Goal: Transaction & Acquisition: Purchase product/service

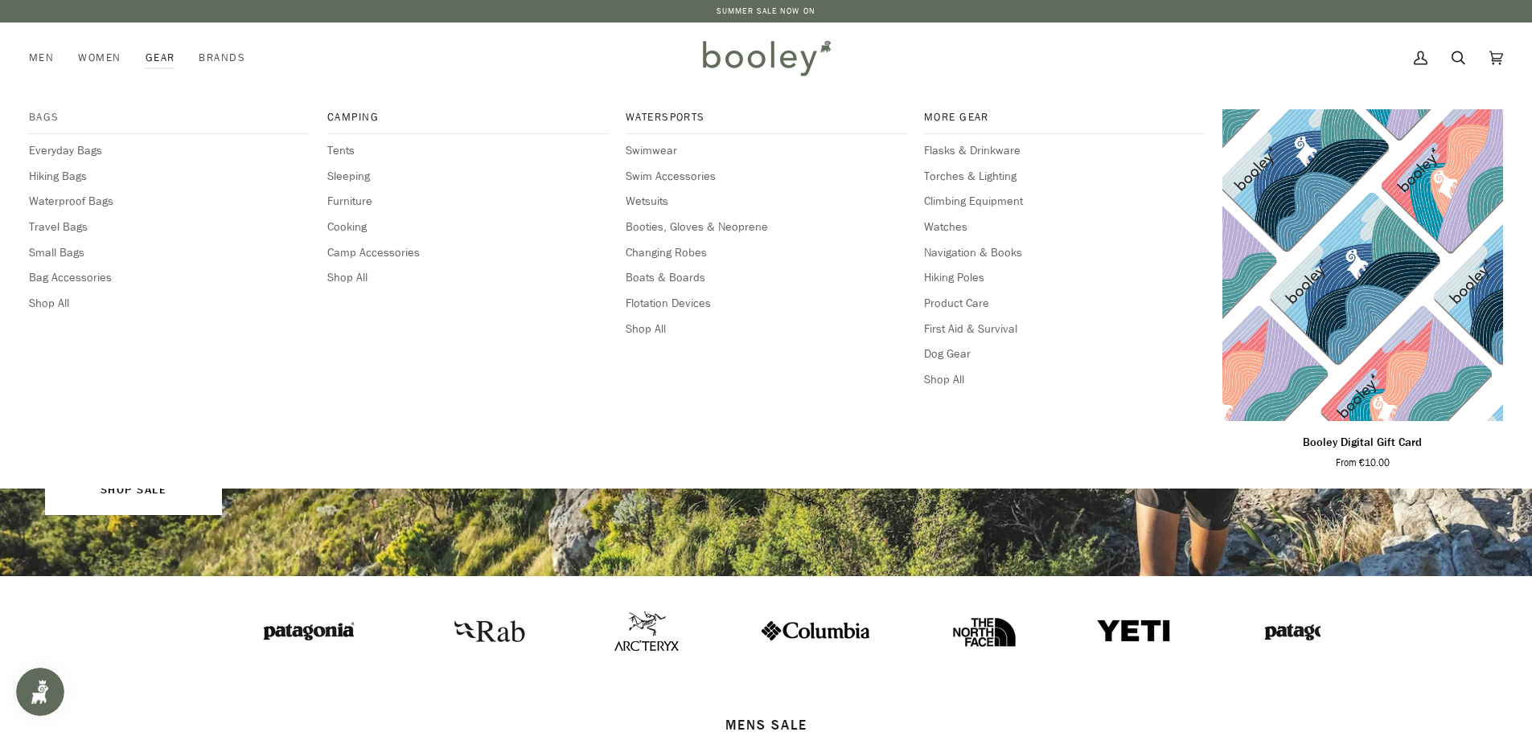
click at [42, 115] on span "Bags" at bounding box center [169, 117] width 281 height 16
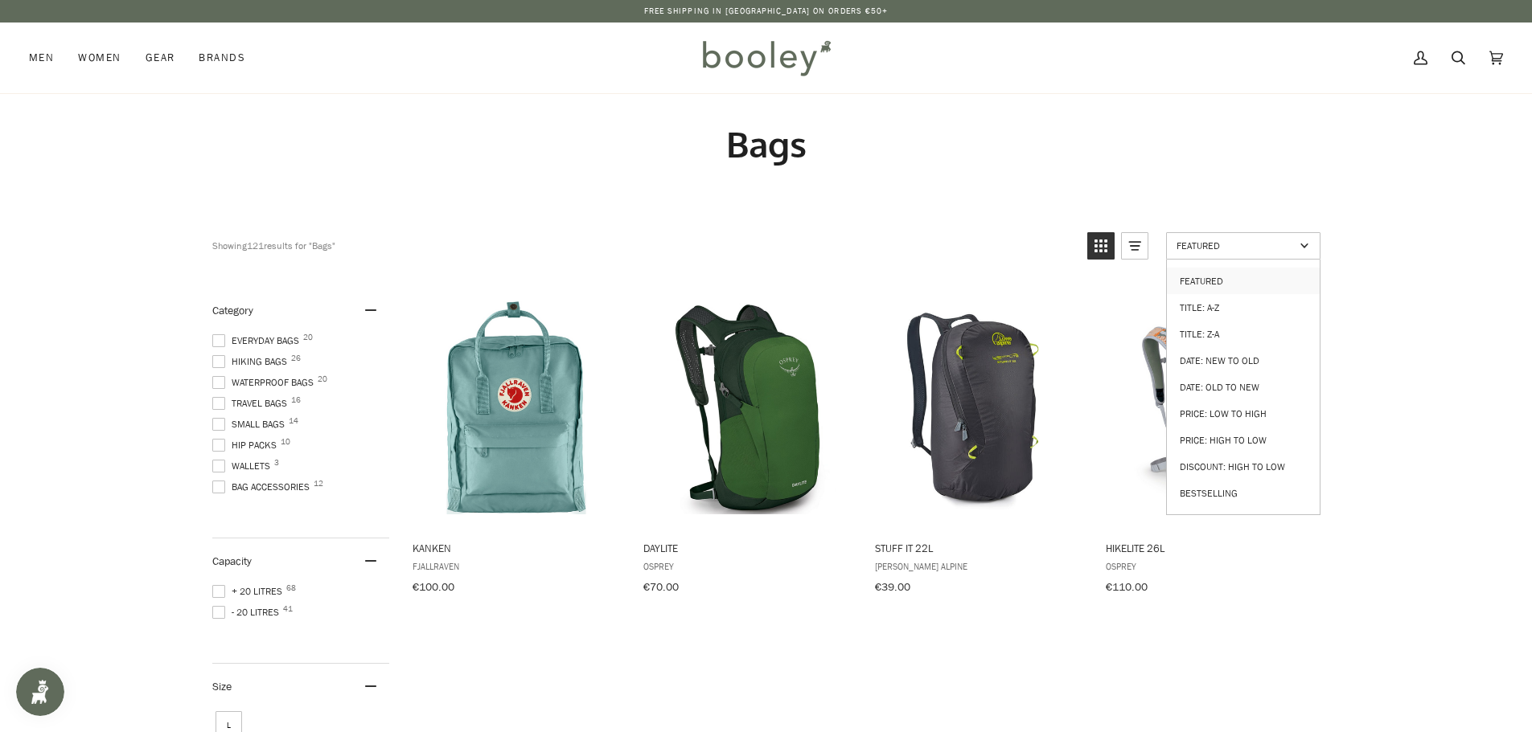
click at [1235, 248] on span "Featured" at bounding box center [1235, 246] width 118 height 14
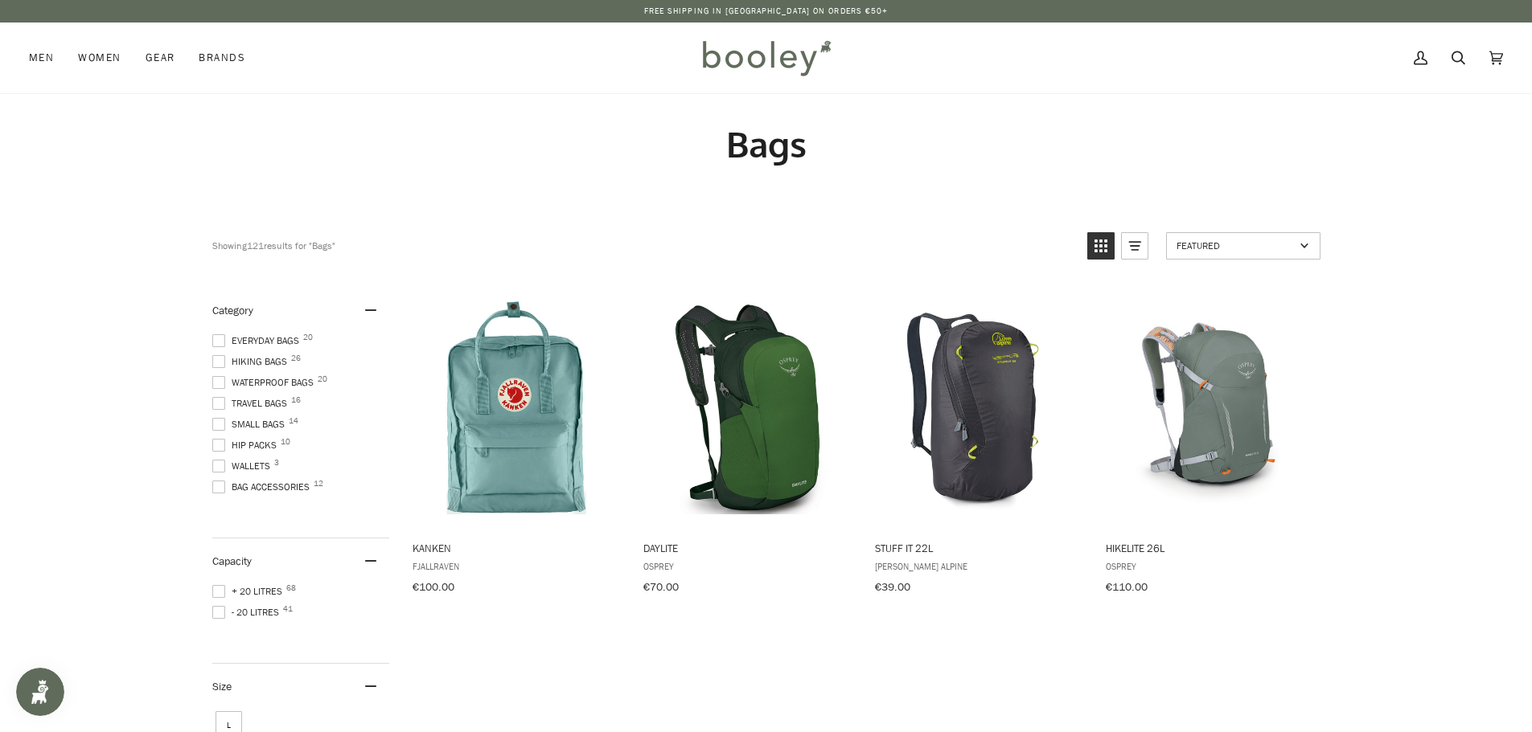
click at [1259, 246] on span "Featured" at bounding box center [1235, 246] width 118 height 14
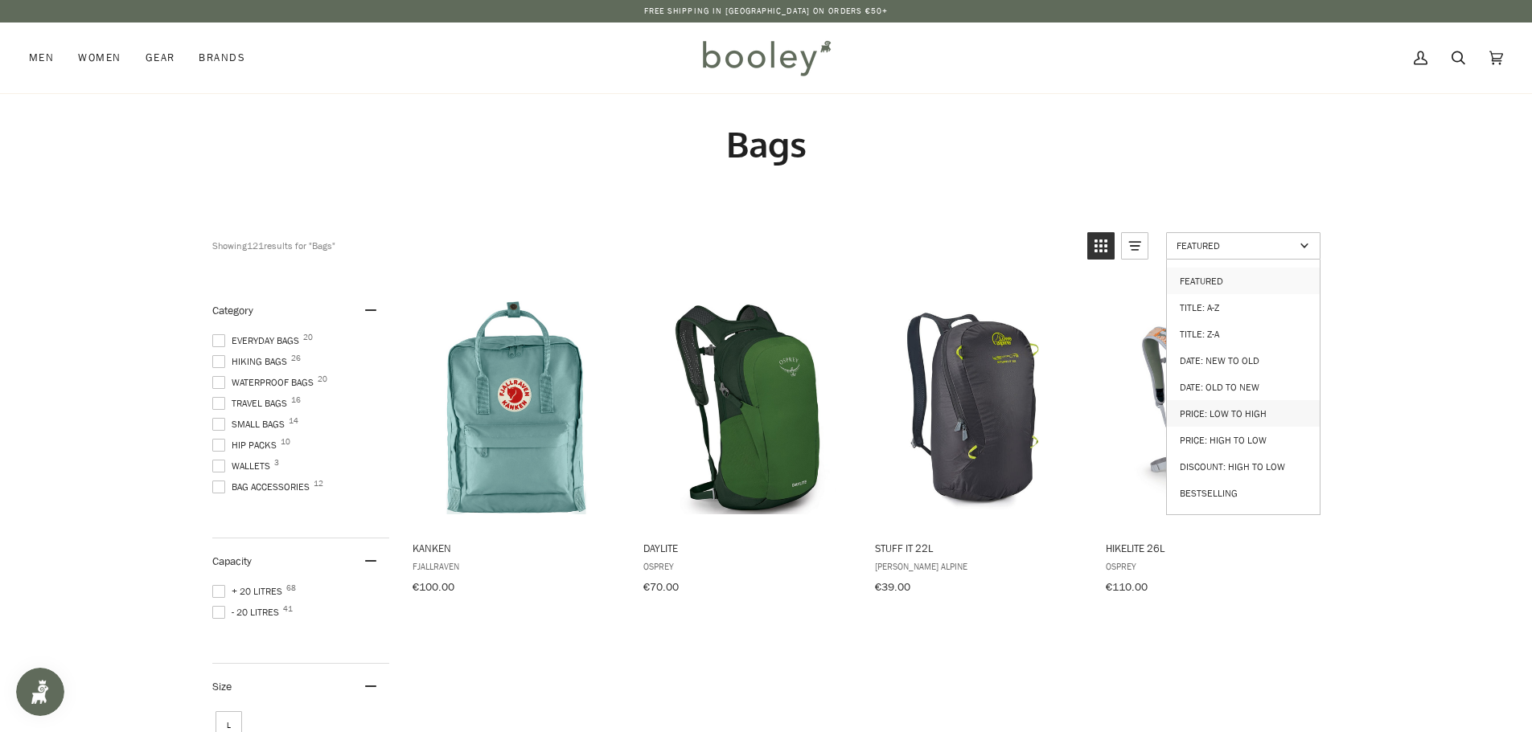
click at [1245, 406] on link "Price: Low to High" at bounding box center [1243, 413] width 153 height 27
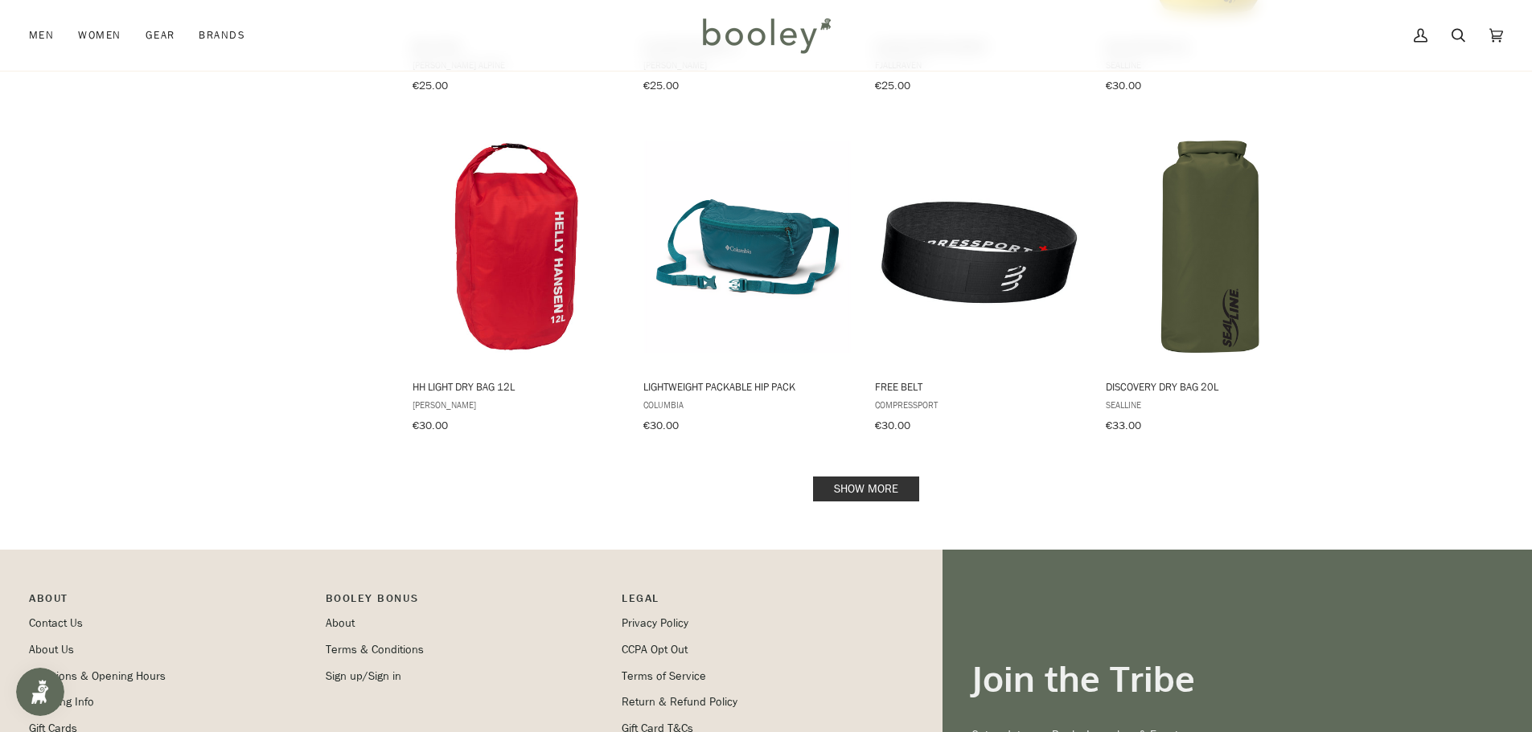
scroll to position [1528, 0]
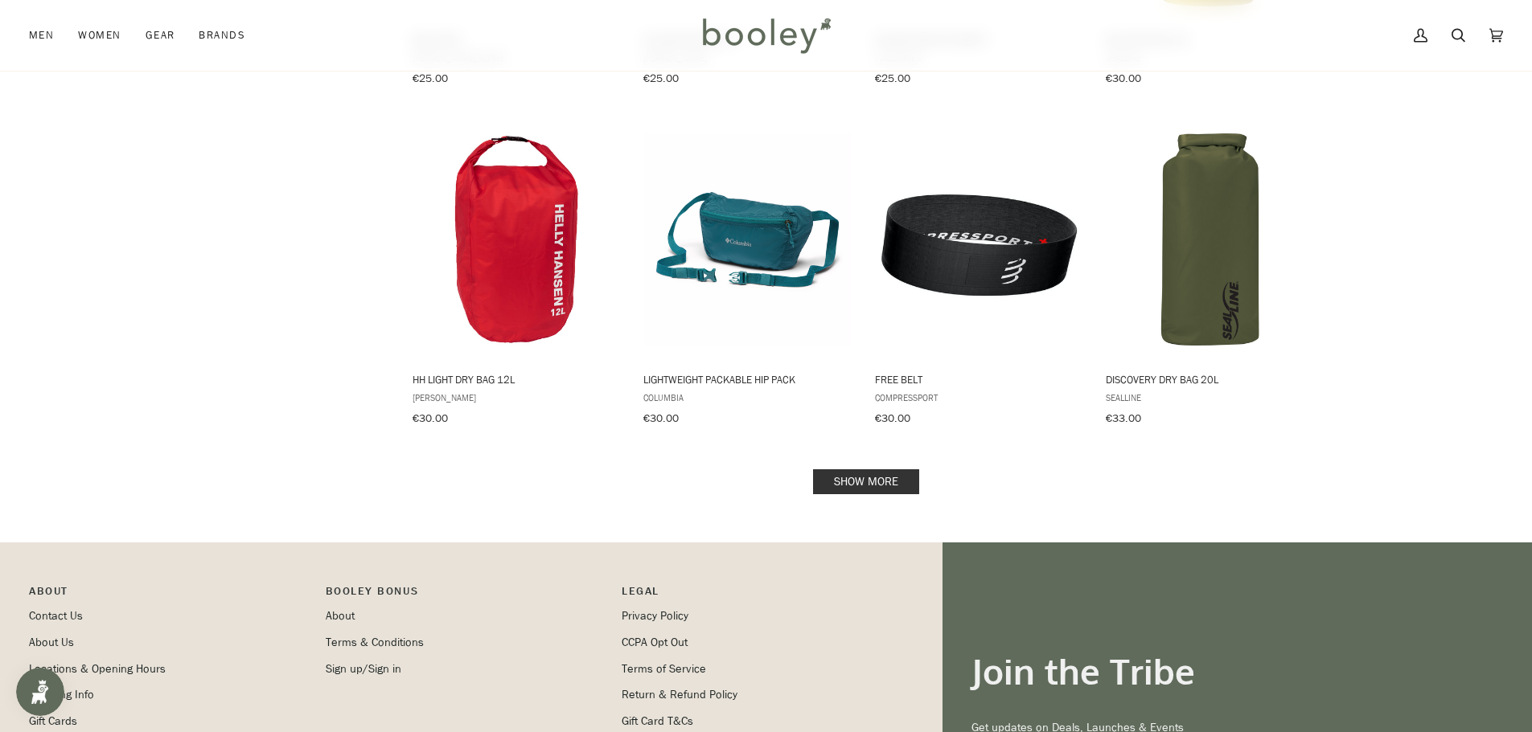
click at [892, 471] on link "Show more" at bounding box center [866, 482] width 106 height 25
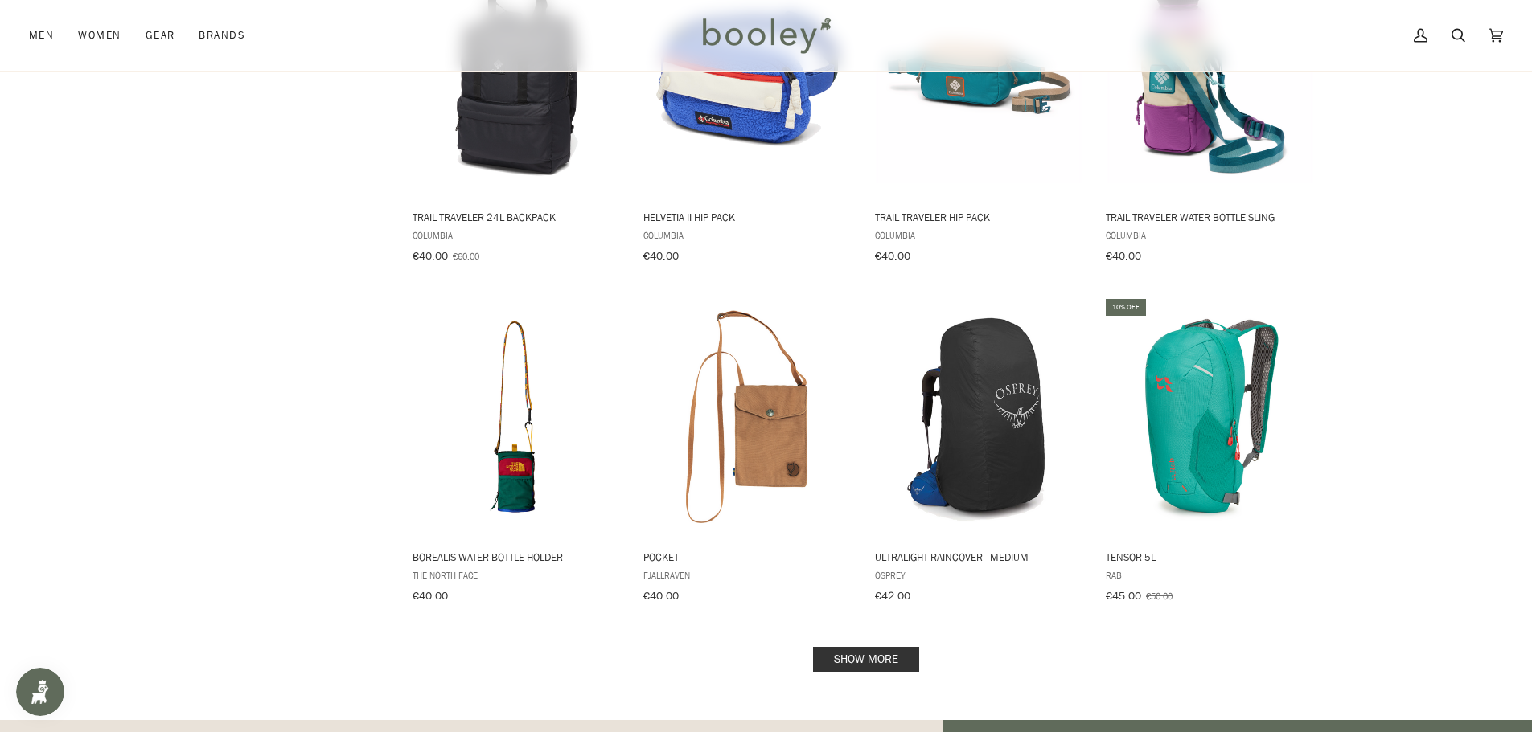
scroll to position [3216, 0]
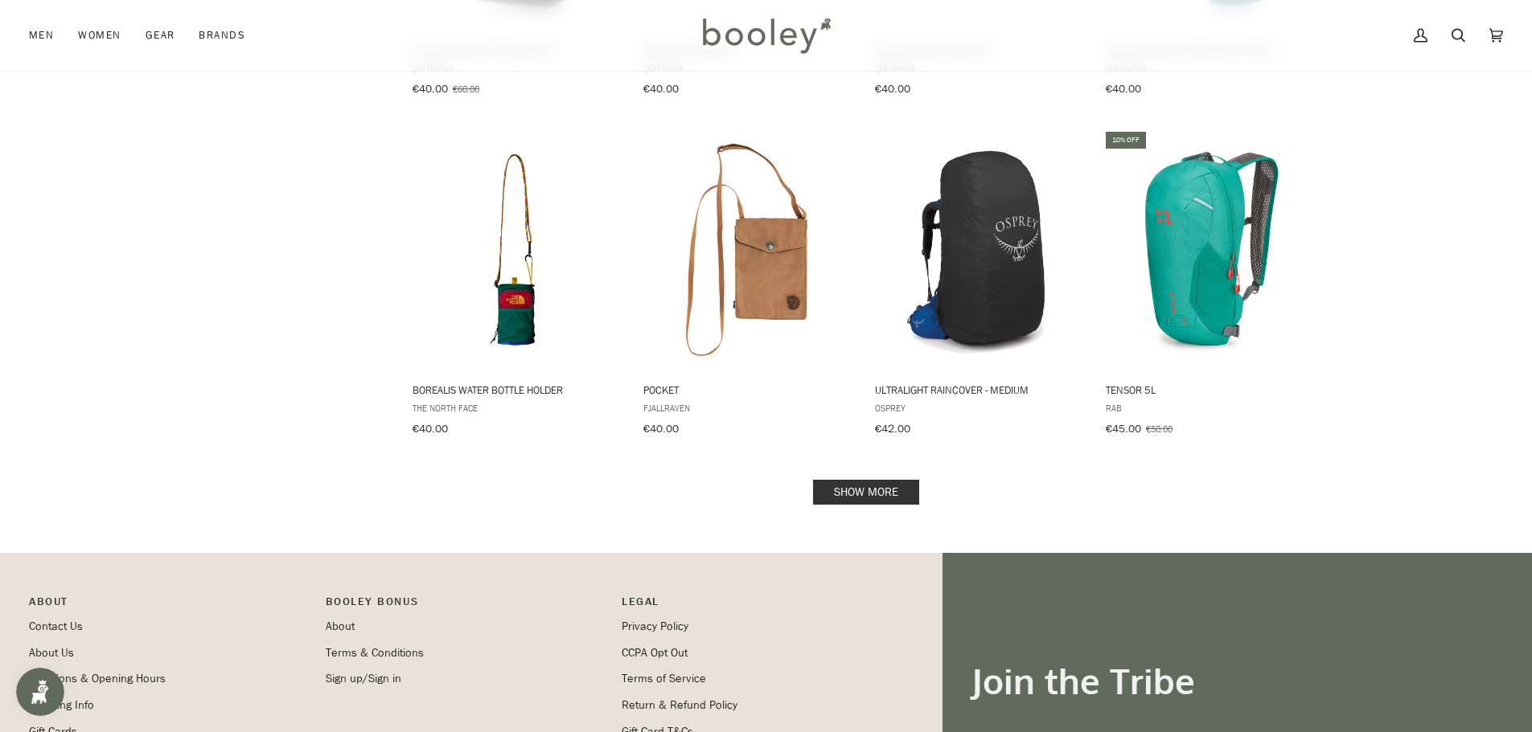
click at [897, 480] on link "Show more" at bounding box center [866, 492] width 106 height 25
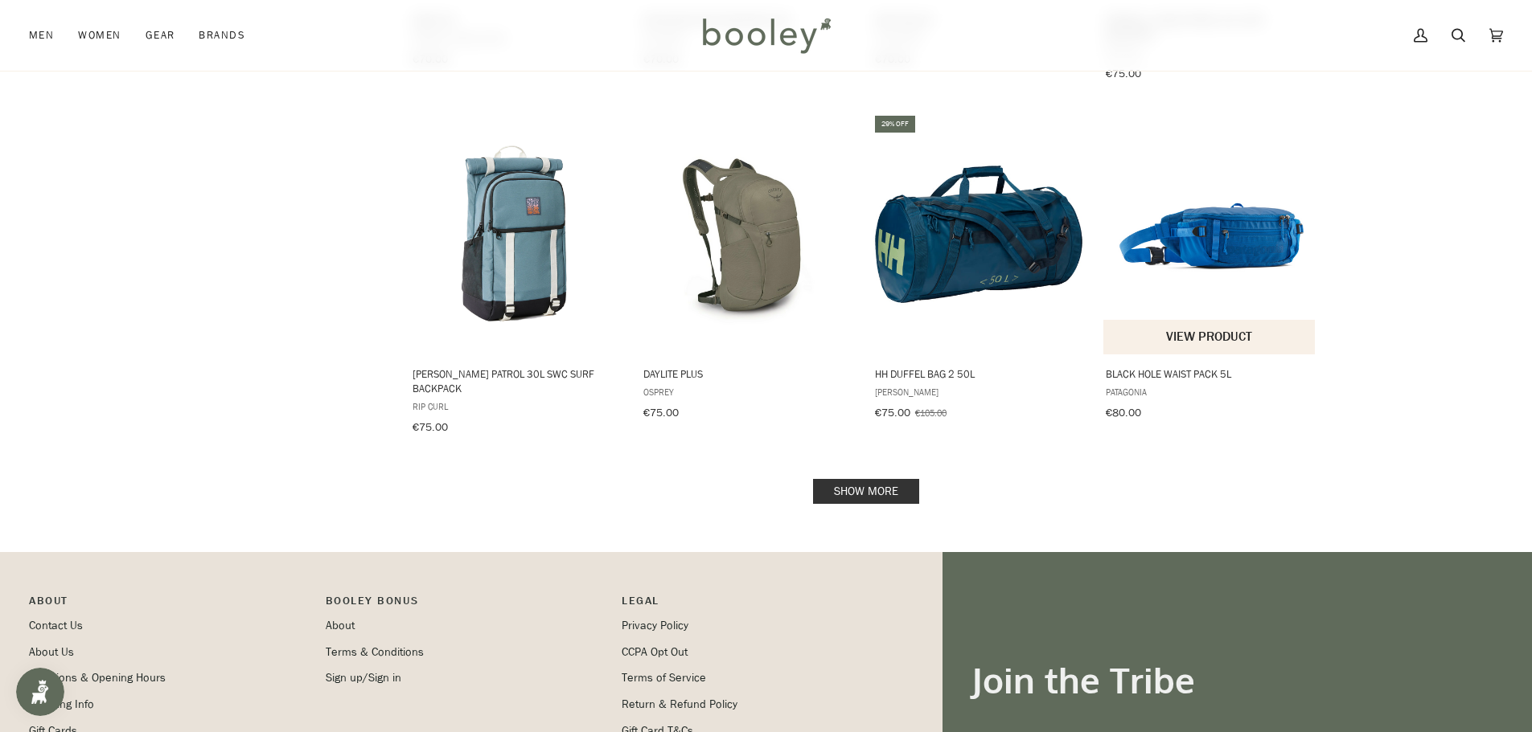
scroll to position [5066, 0]
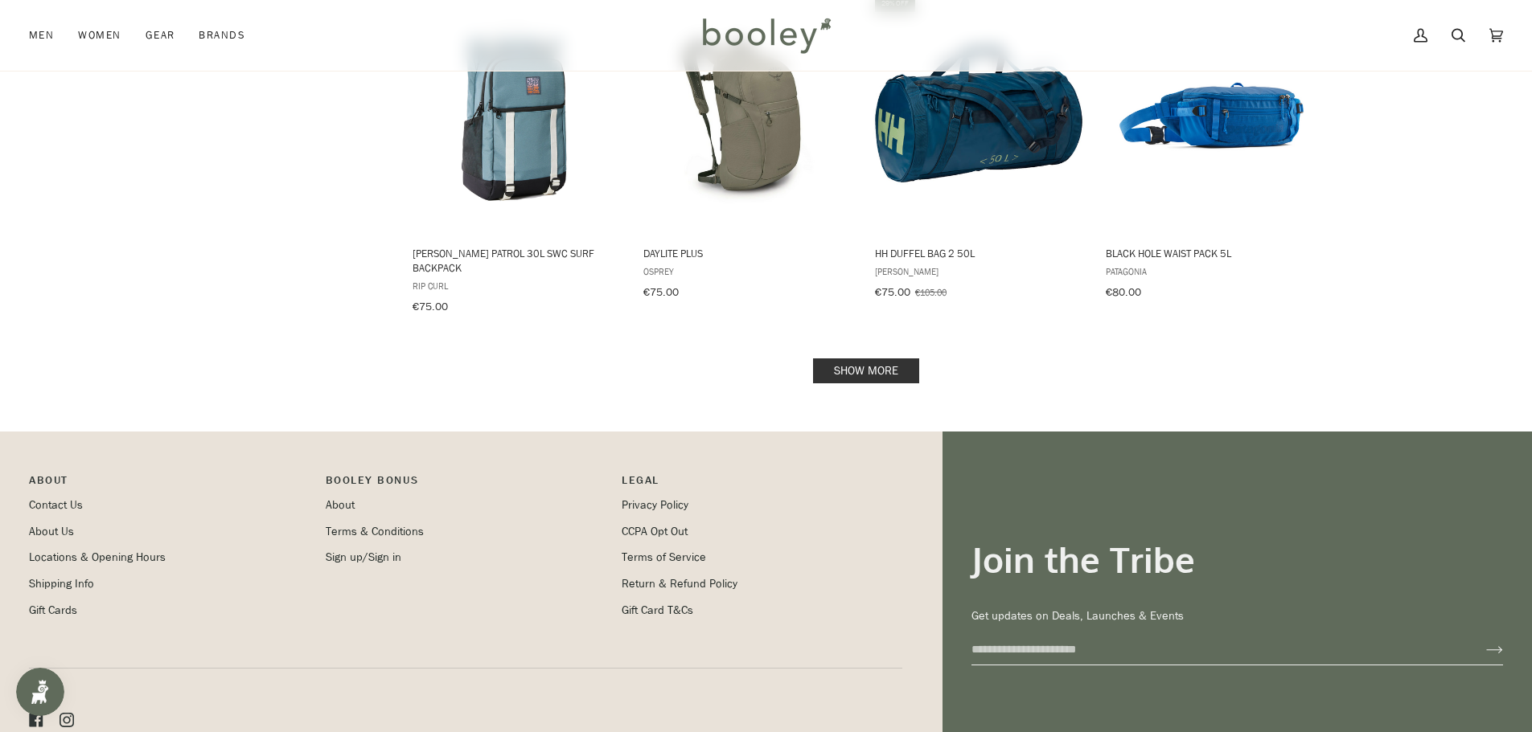
click at [847, 359] on link "Show more" at bounding box center [866, 371] width 106 height 25
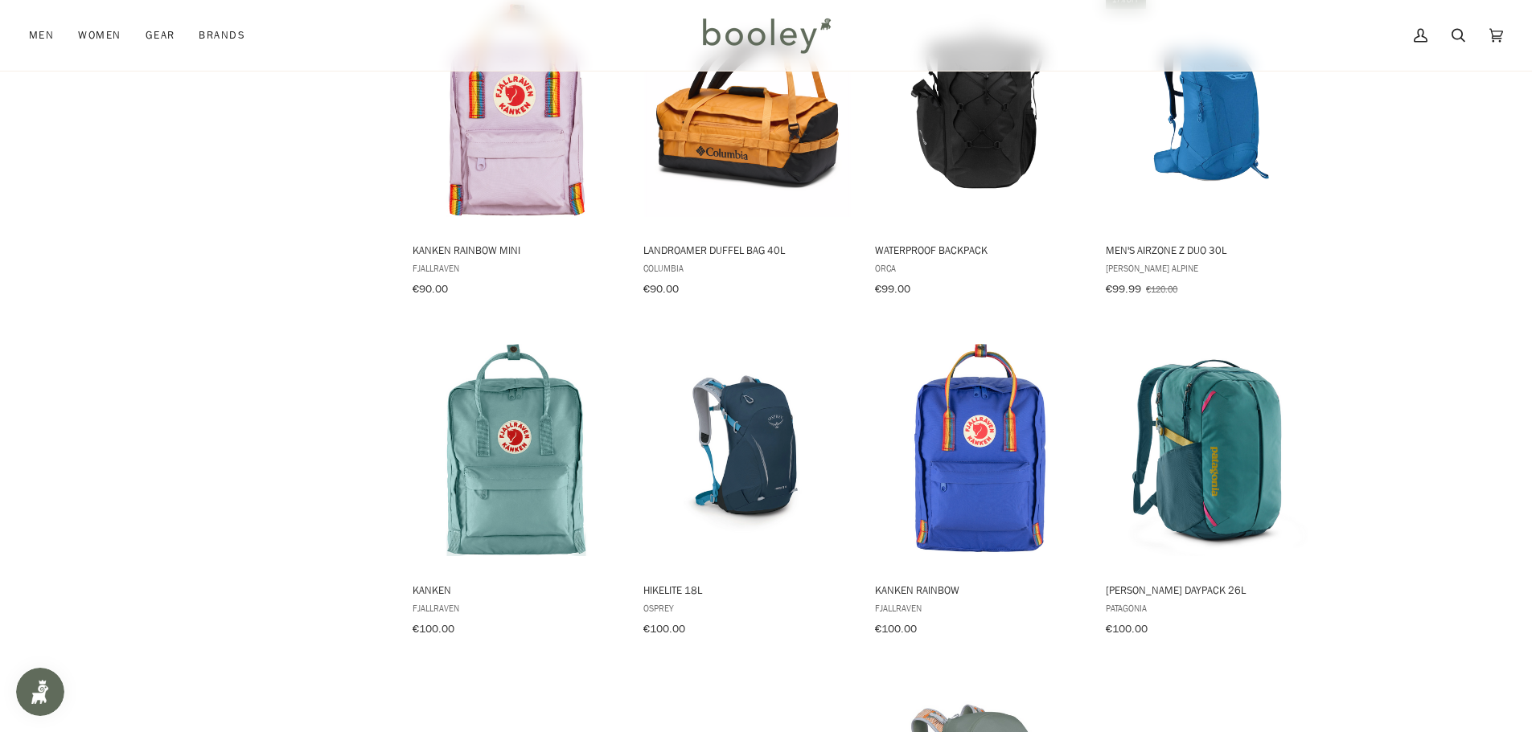
scroll to position [5789, 0]
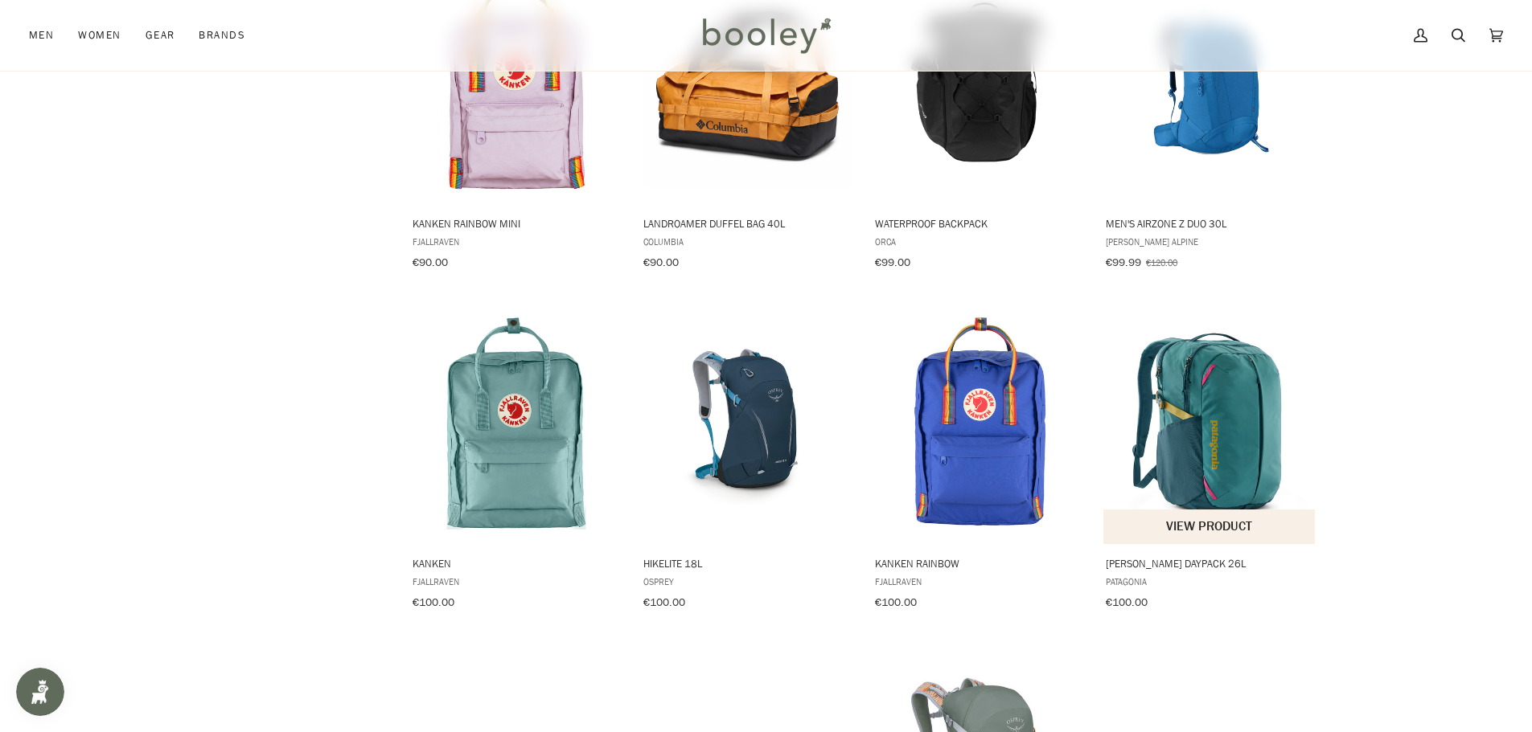
click at [1190, 329] on img "Refugio Daypack 26L" at bounding box center [1209, 424] width 213 height 213
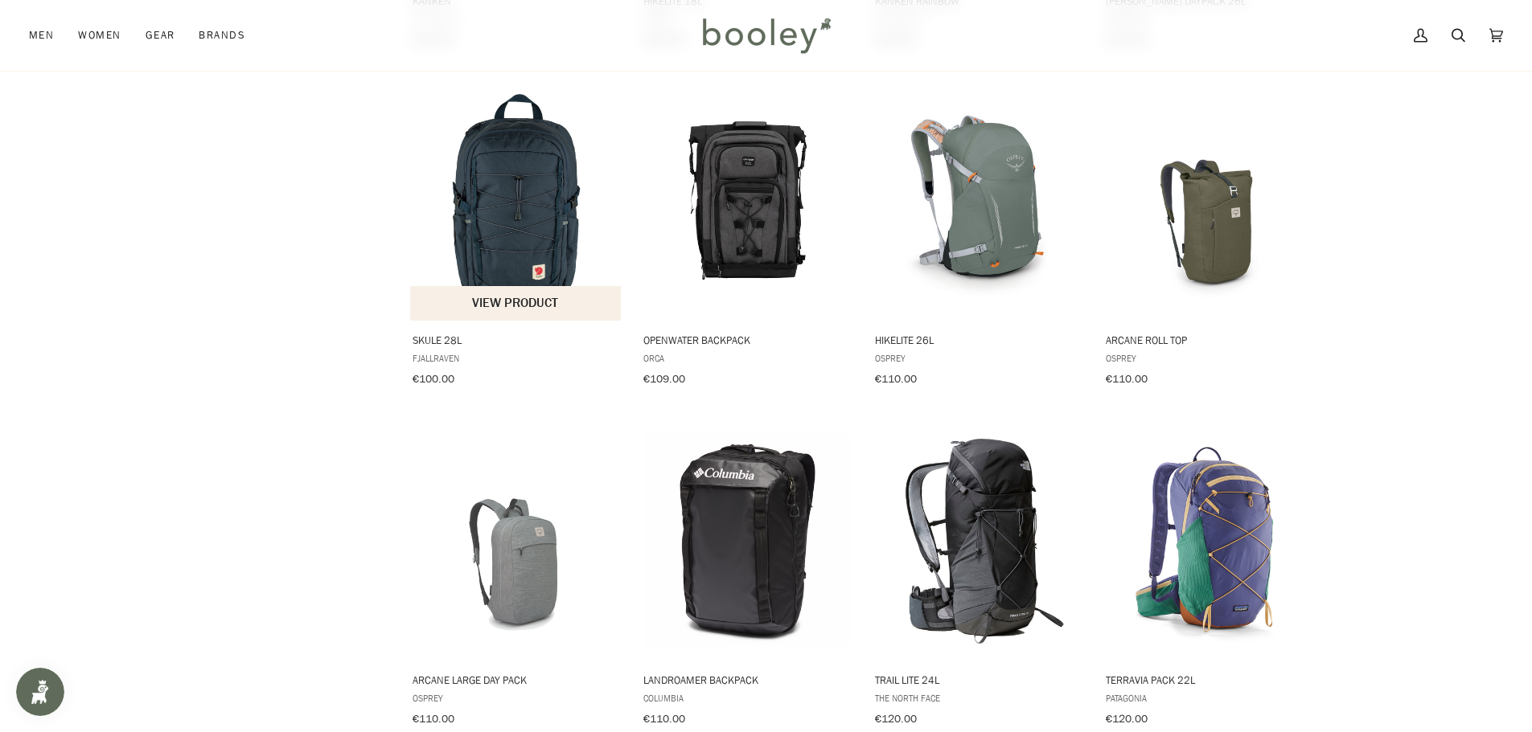
scroll to position [6432, 0]
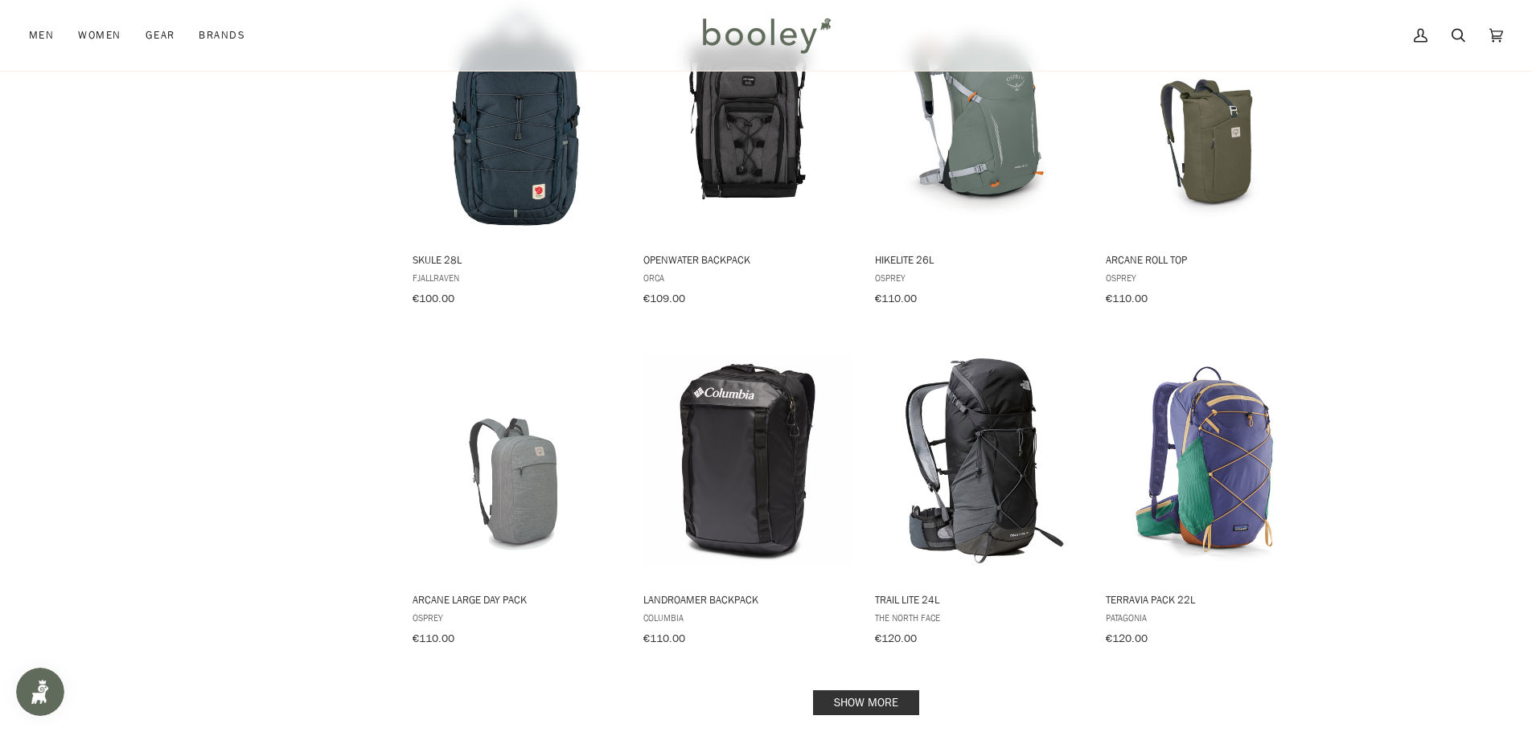
click at [885, 691] on link "Show more" at bounding box center [866, 703] width 106 height 25
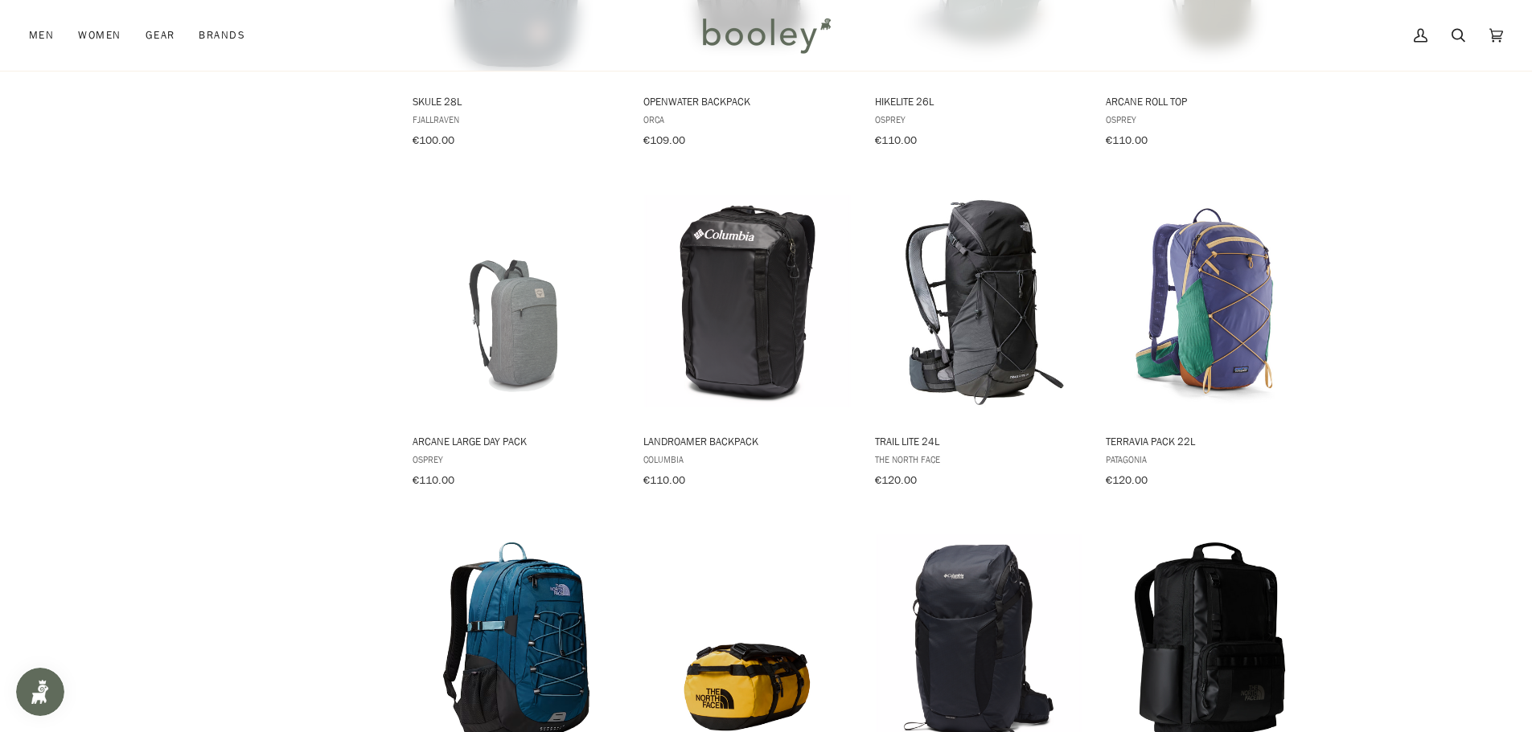
scroll to position [6754, 0]
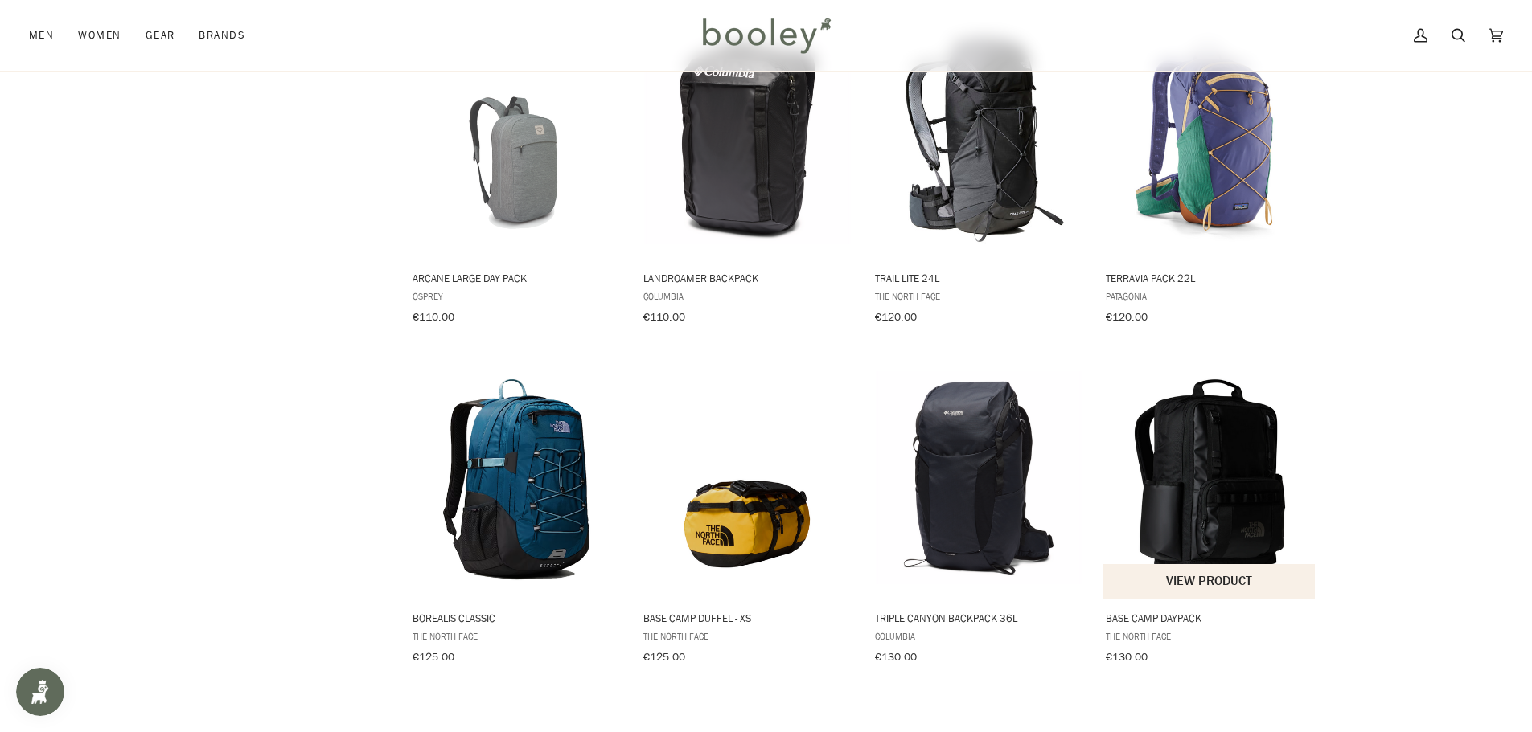
click at [1225, 404] on img "Base Camp Daypack" at bounding box center [1209, 477] width 213 height 213
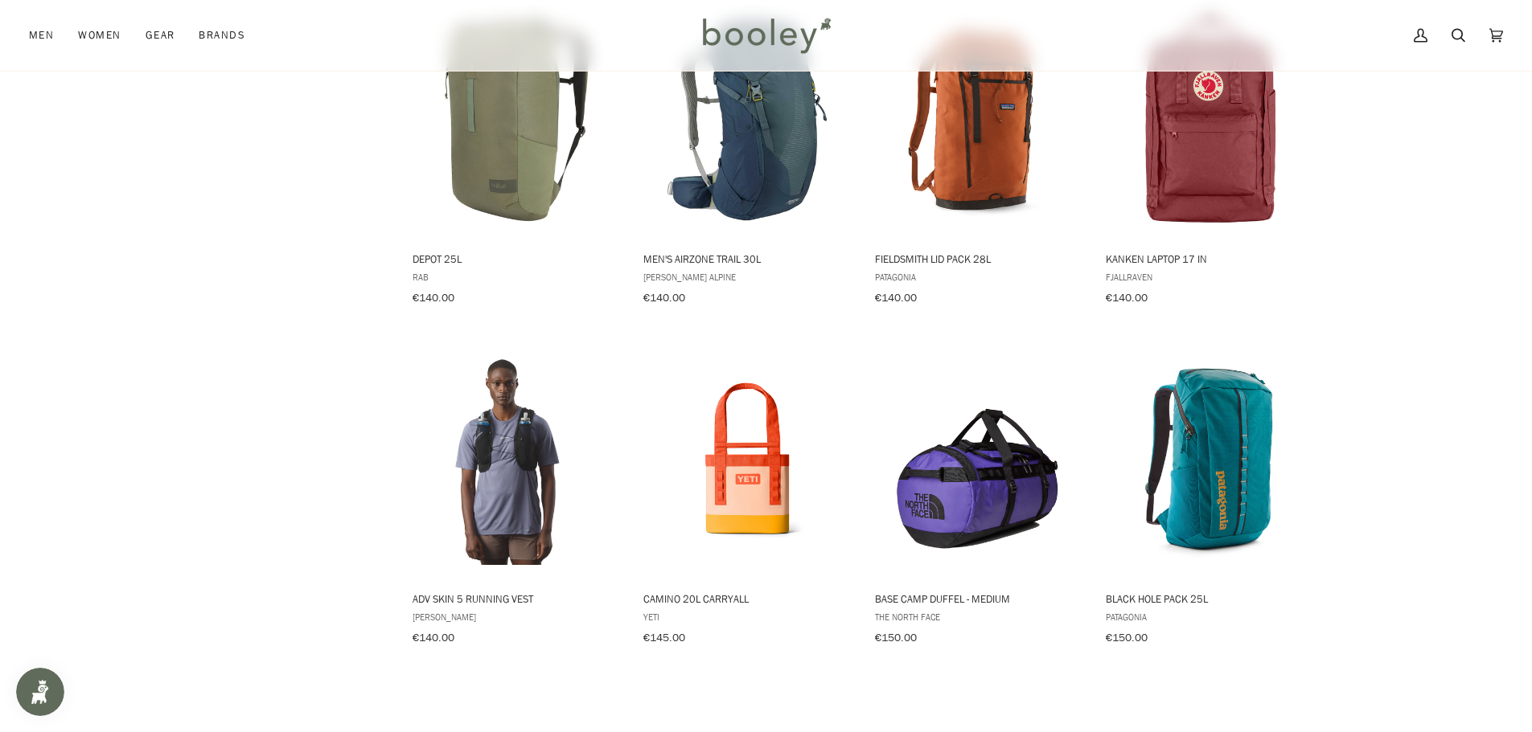
scroll to position [7478, 0]
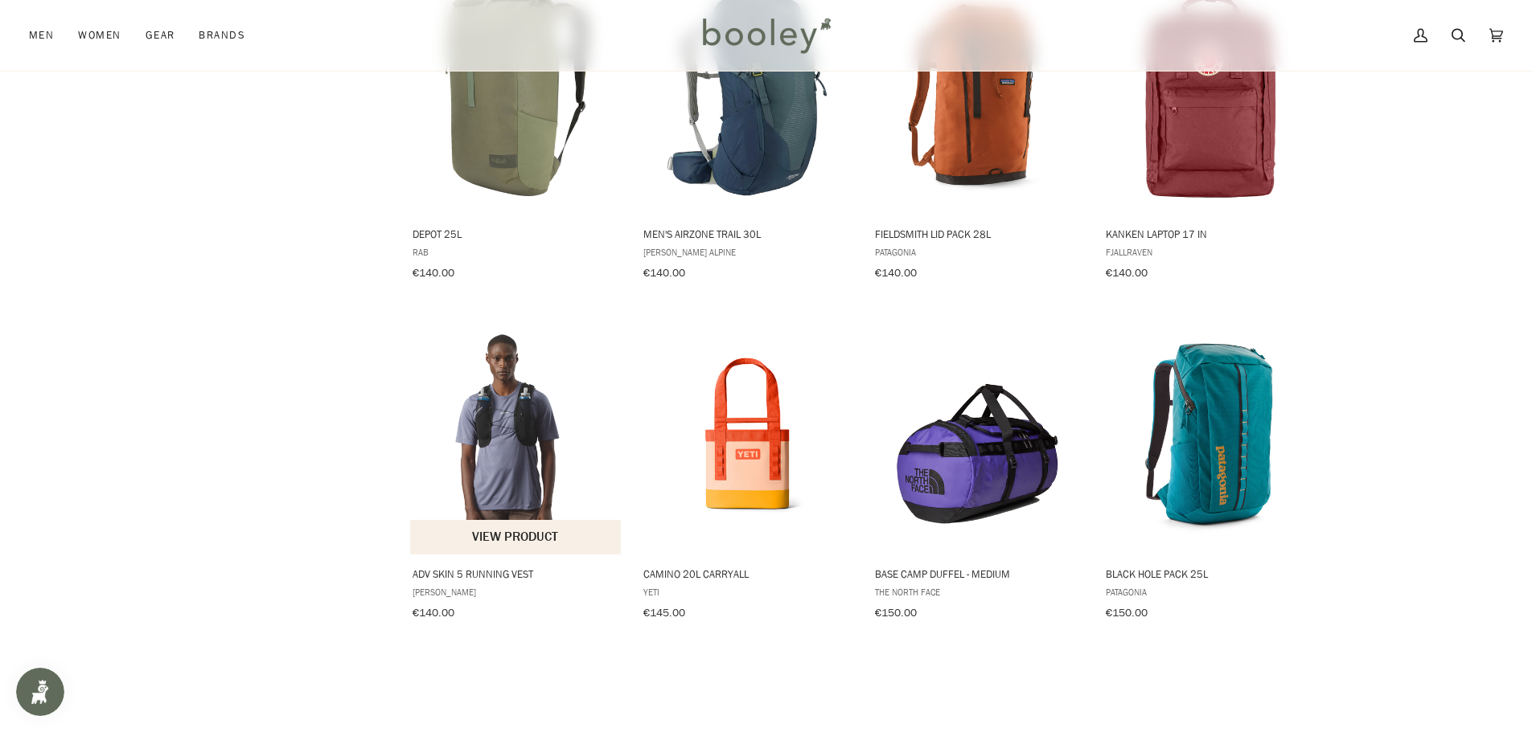
click at [540, 327] on img "ADV Skin 5 Running Vest" at bounding box center [516, 433] width 213 height 213
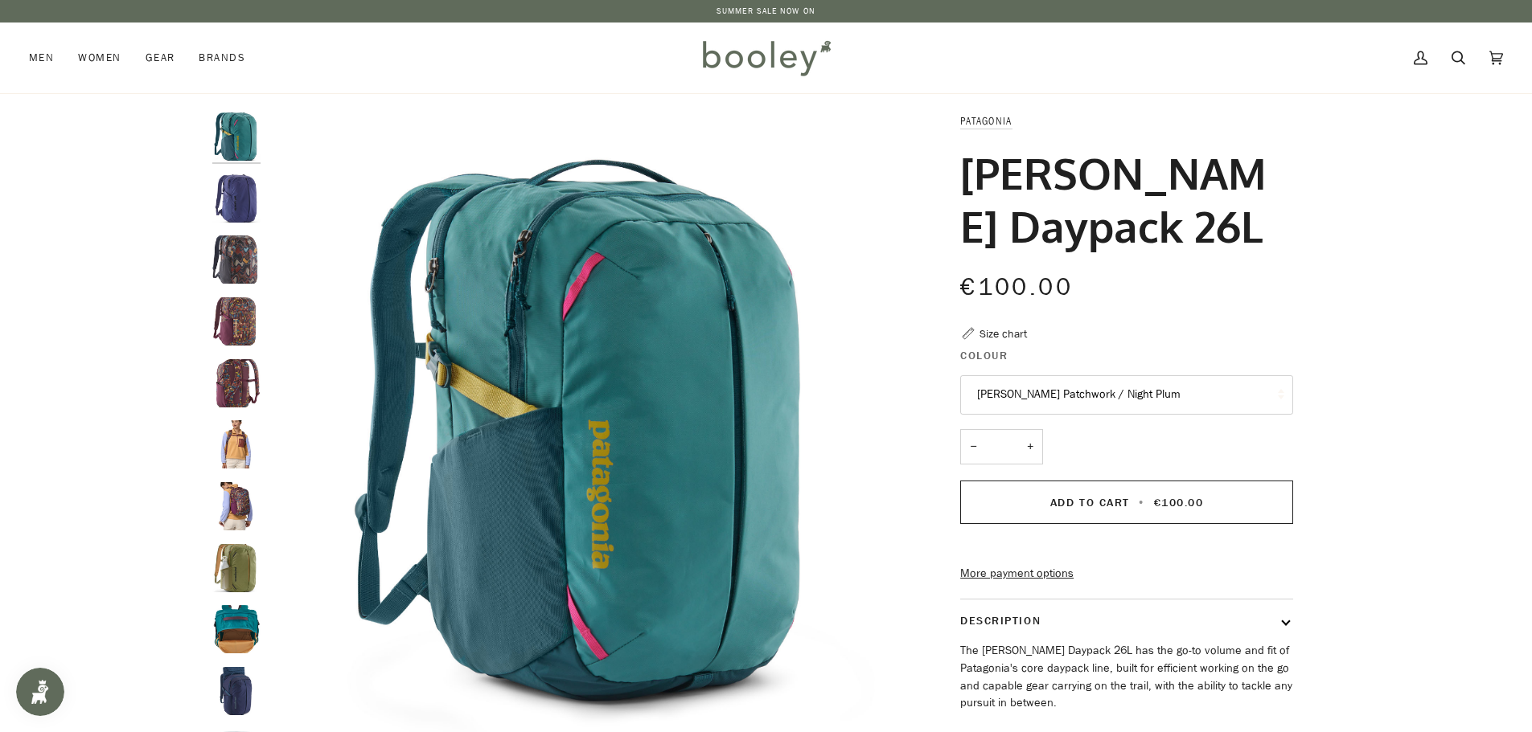
click at [210, 193] on div at bounding box center [766, 501] width 1166 height 777
click at [236, 195] on img "Patagonia Refugio Daypack 26L Solstice Purple - Booley Galway" at bounding box center [236, 198] width 48 height 48
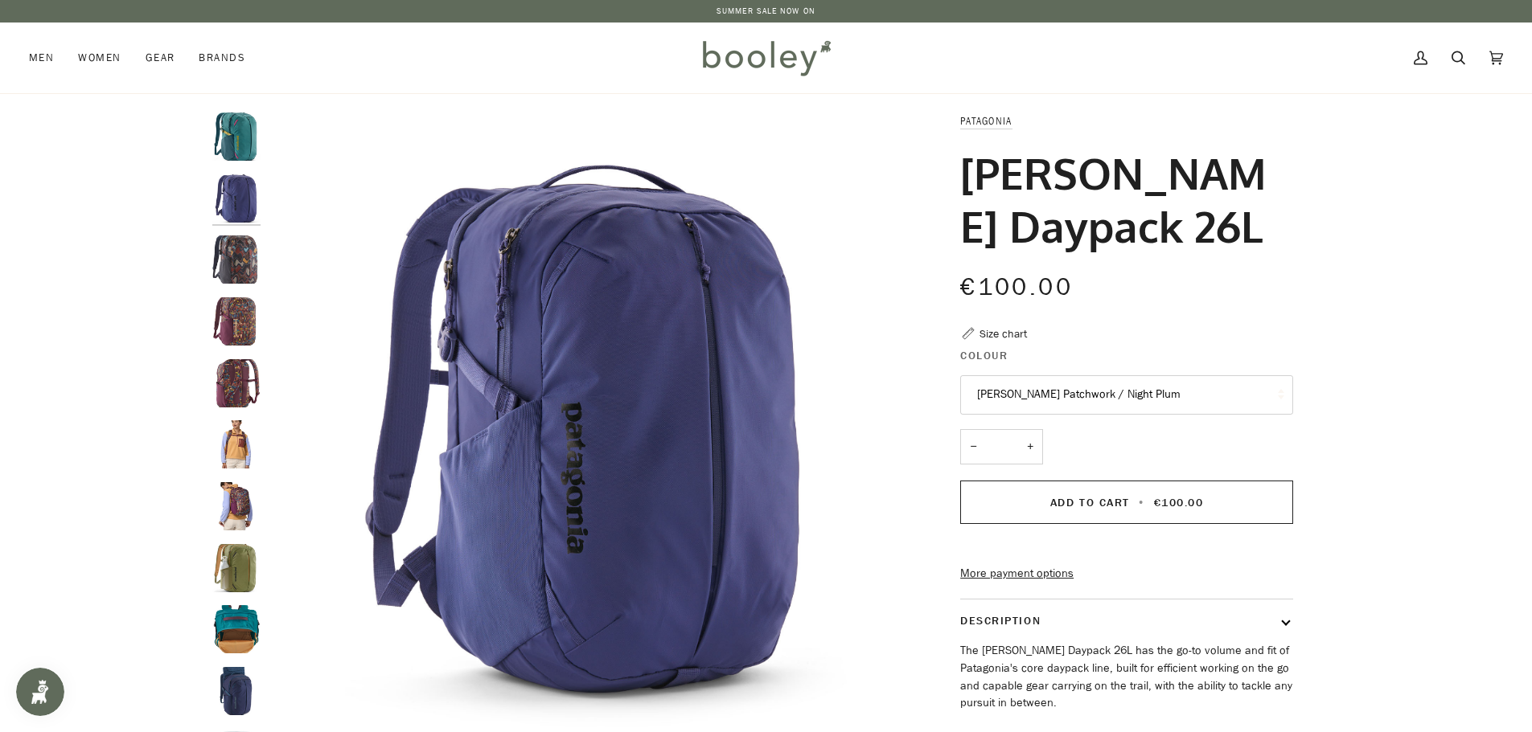
click at [237, 263] on img "Patagonia Refugio Daypack 26L Currents / Dulse Mauve - Booley Galway" at bounding box center [236, 260] width 48 height 48
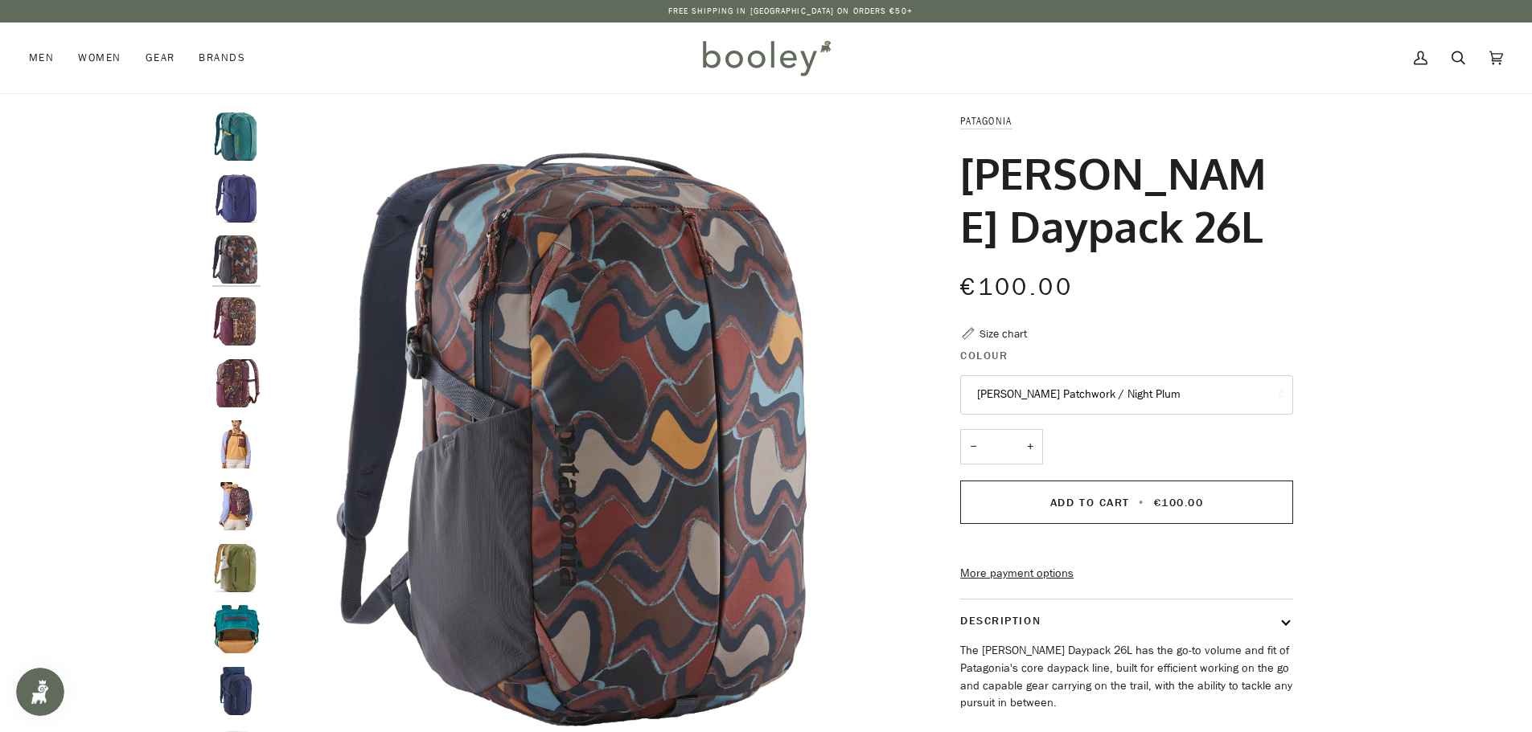
click at [234, 336] on img "Patagonia Refugio Daypack 26L Fitz Roy Patchwork / Night Plum - Booley Galway" at bounding box center [236, 321] width 48 height 48
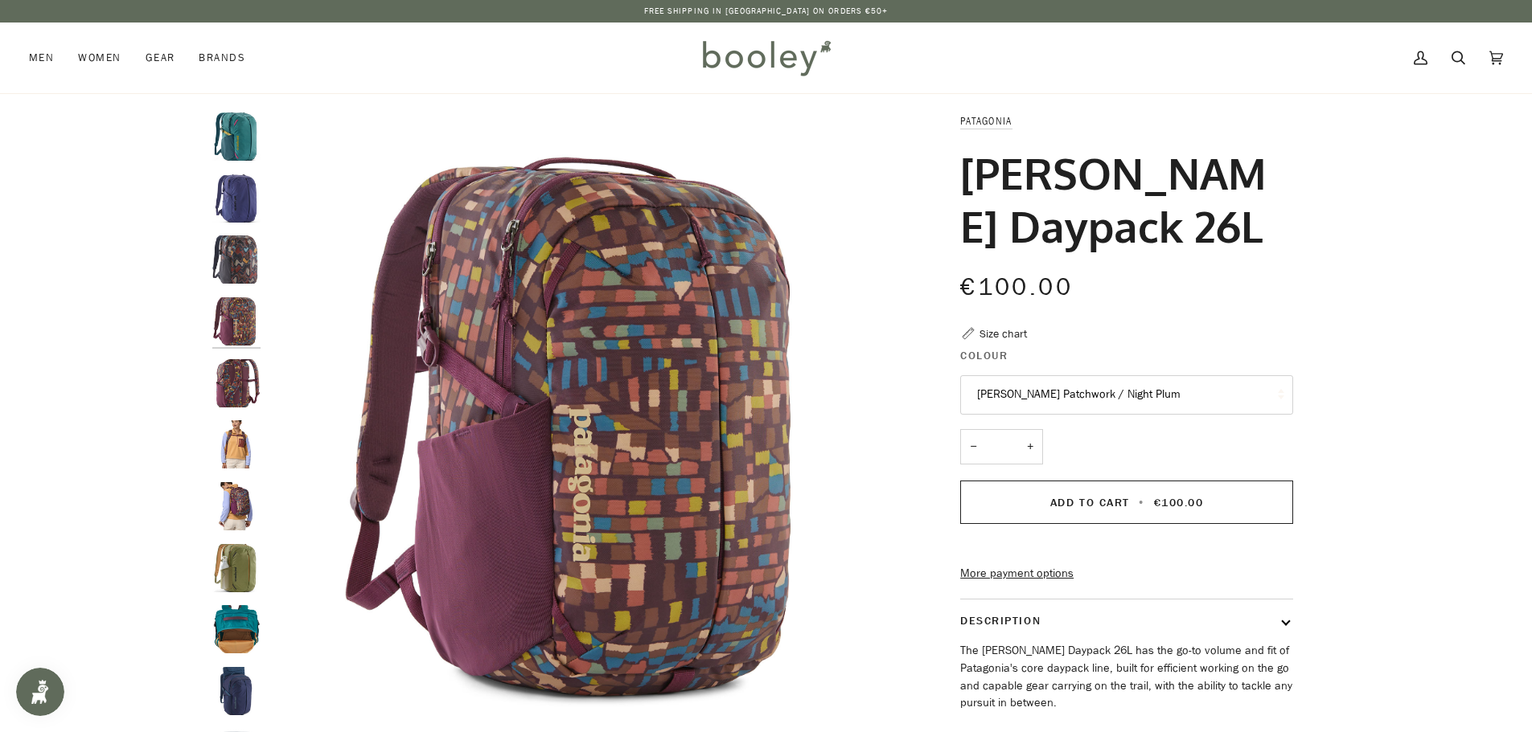
click at [238, 383] on img "Patagonia Refugio Daypack 26L Fitz Roy Patchwork / Night Plum - Booley Galway" at bounding box center [236, 383] width 48 height 48
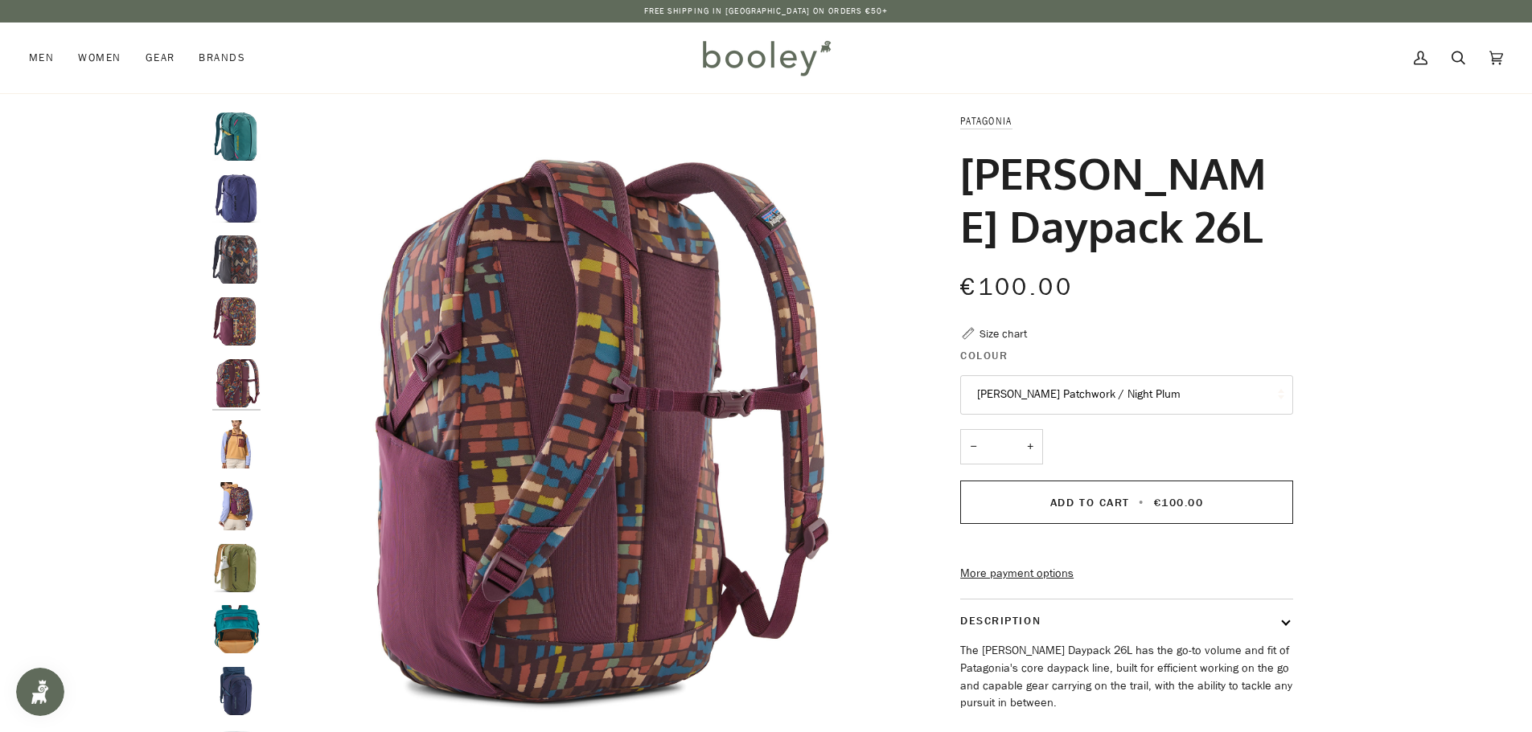
click at [239, 442] on img "Patagonia Refugio Daypack 26L Fitz Roy Patchwork / Night Plum - Booley Galway" at bounding box center [236, 445] width 48 height 48
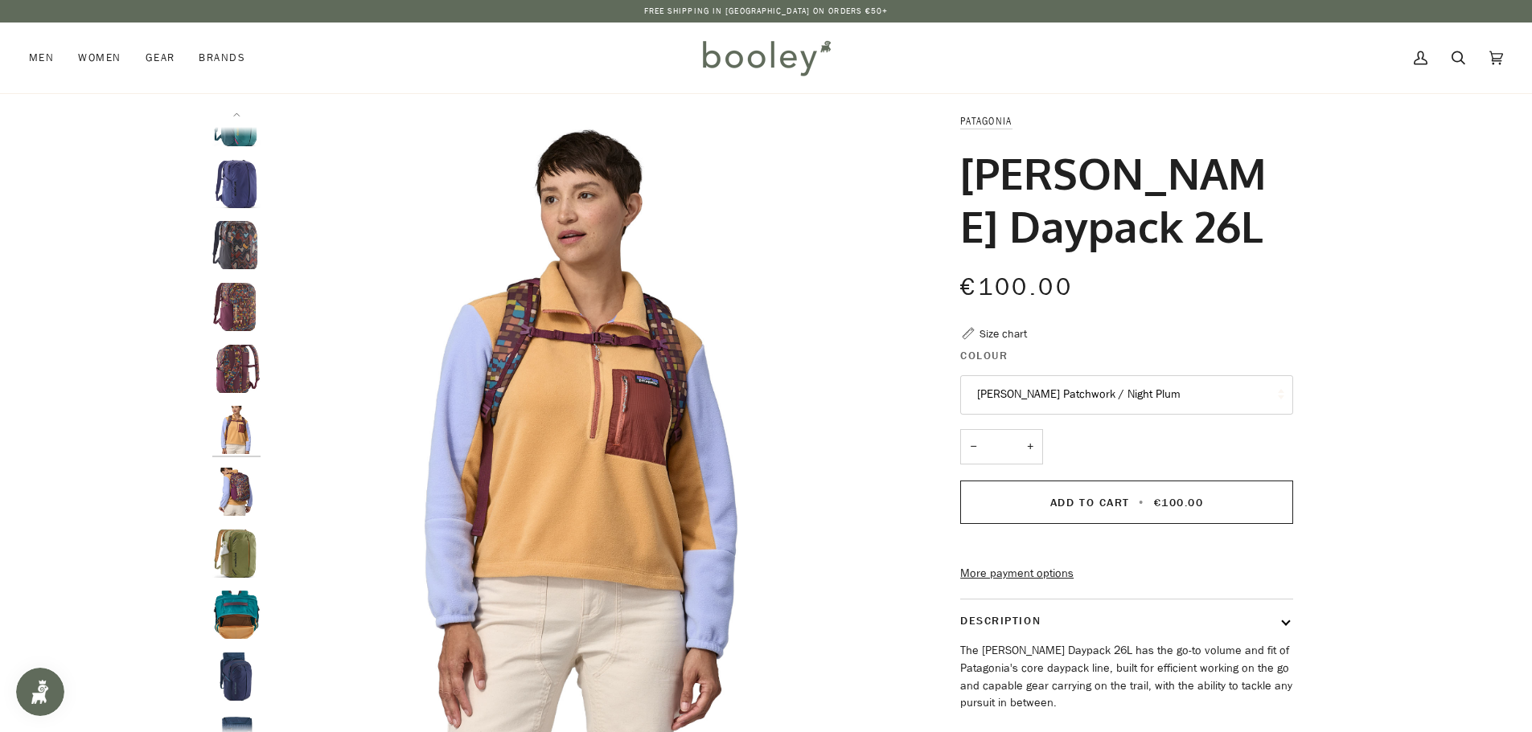
click at [246, 463] on div at bounding box center [240, 431] width 56 height 636
click at [246, 483] on img "Patagonia Refugio Daypack 26L Fitz Roy Patchwork / Night Plum - Booley Galway" at bounding box center [236, 492] width 48 height 48
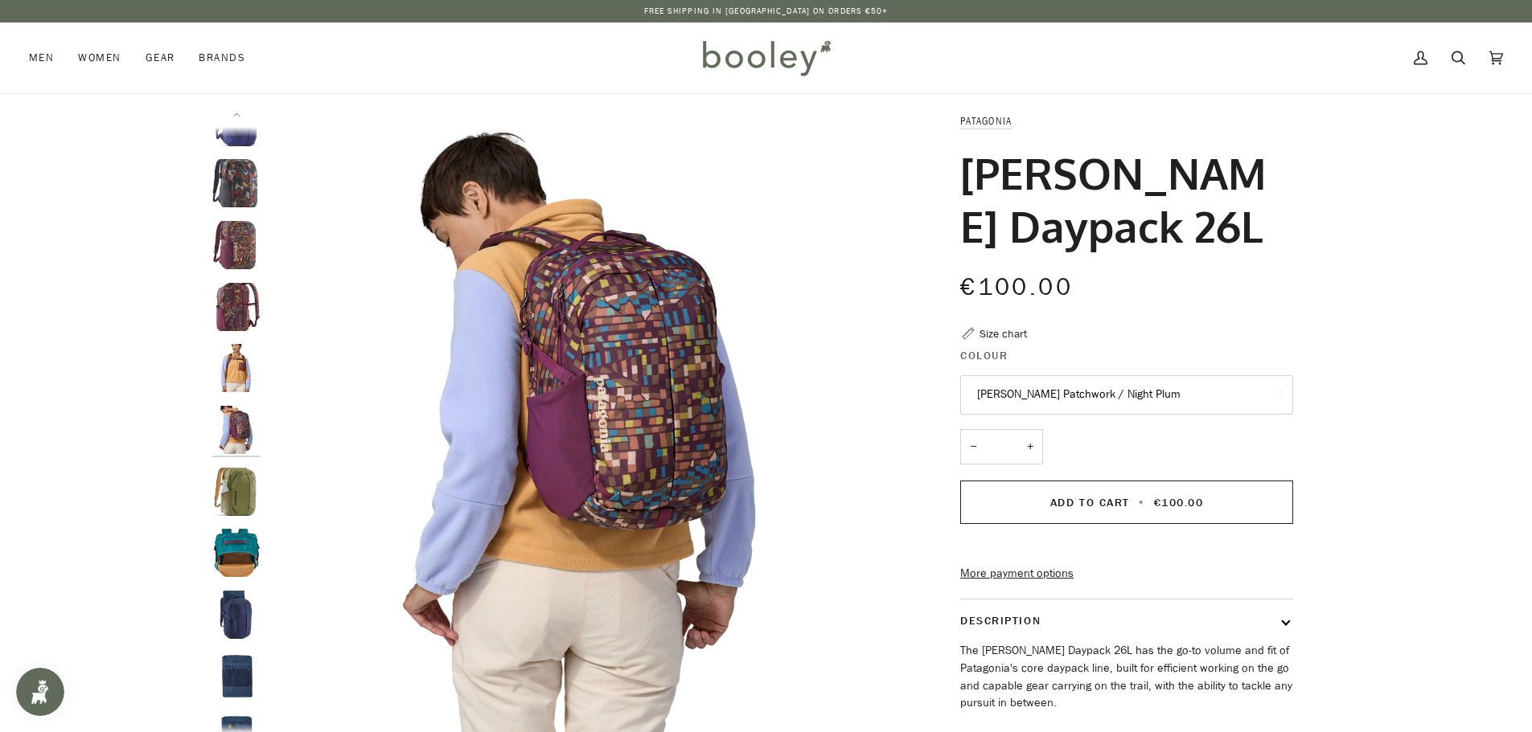
click at [240, 511] on img "Patagonia Refugio Daypack 26L - Booley Galway" at bounding box center [236, 492] width 48 height 48
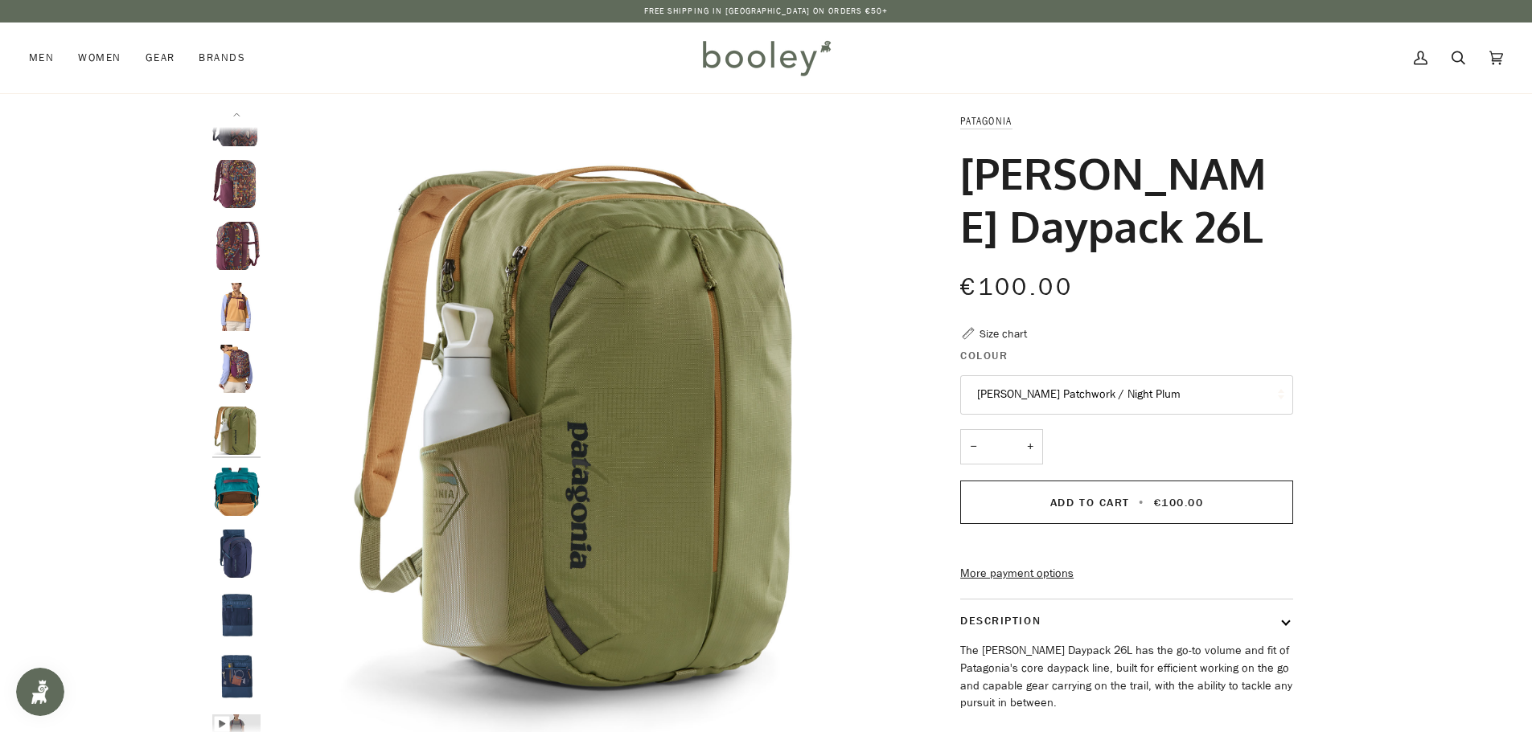
scroll to position [138, 0]
click at [234, 570] on img "Patagonia Refugio Daypack 26L - Booley Galway" at bounding box center [236, 553] width 48 height 48
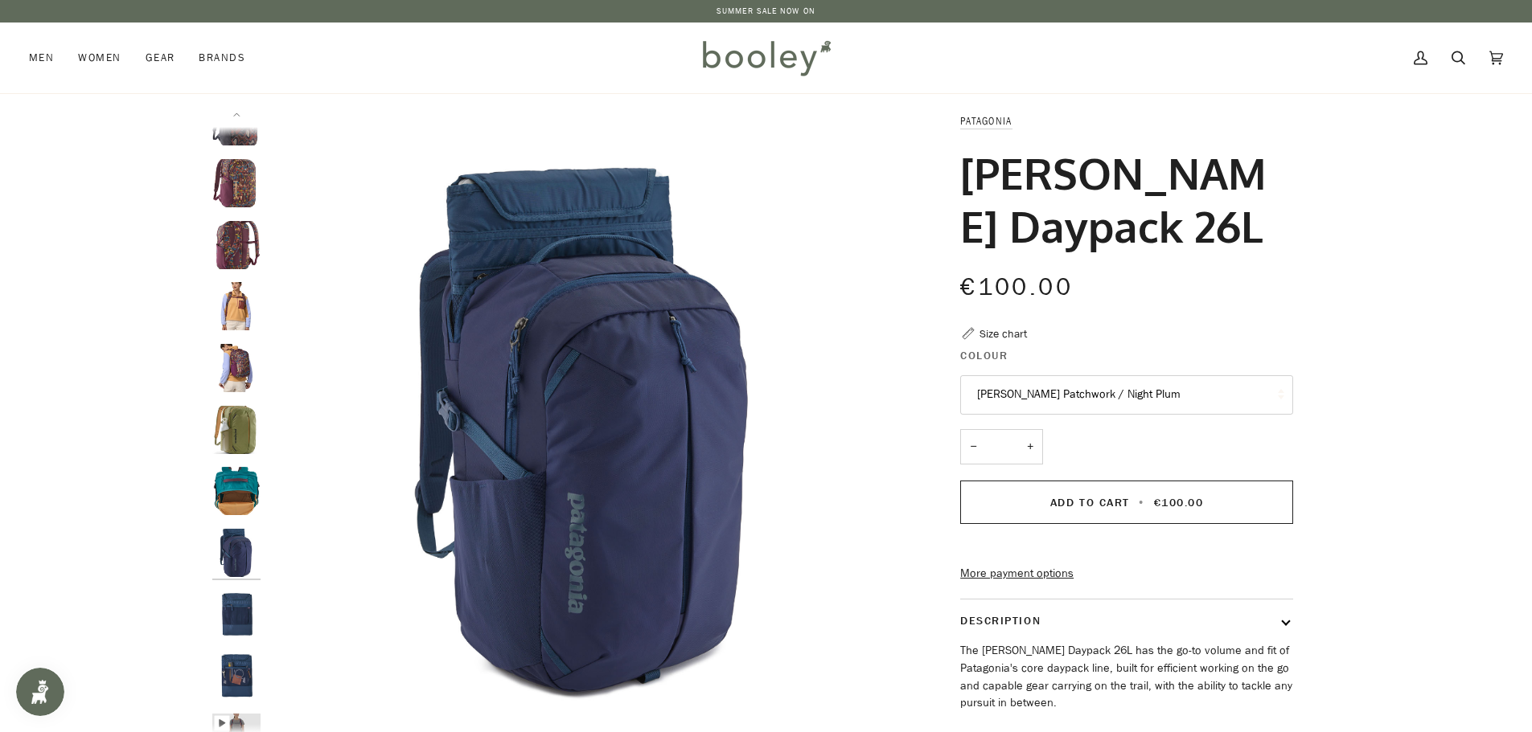
scroll to position [166, 0]
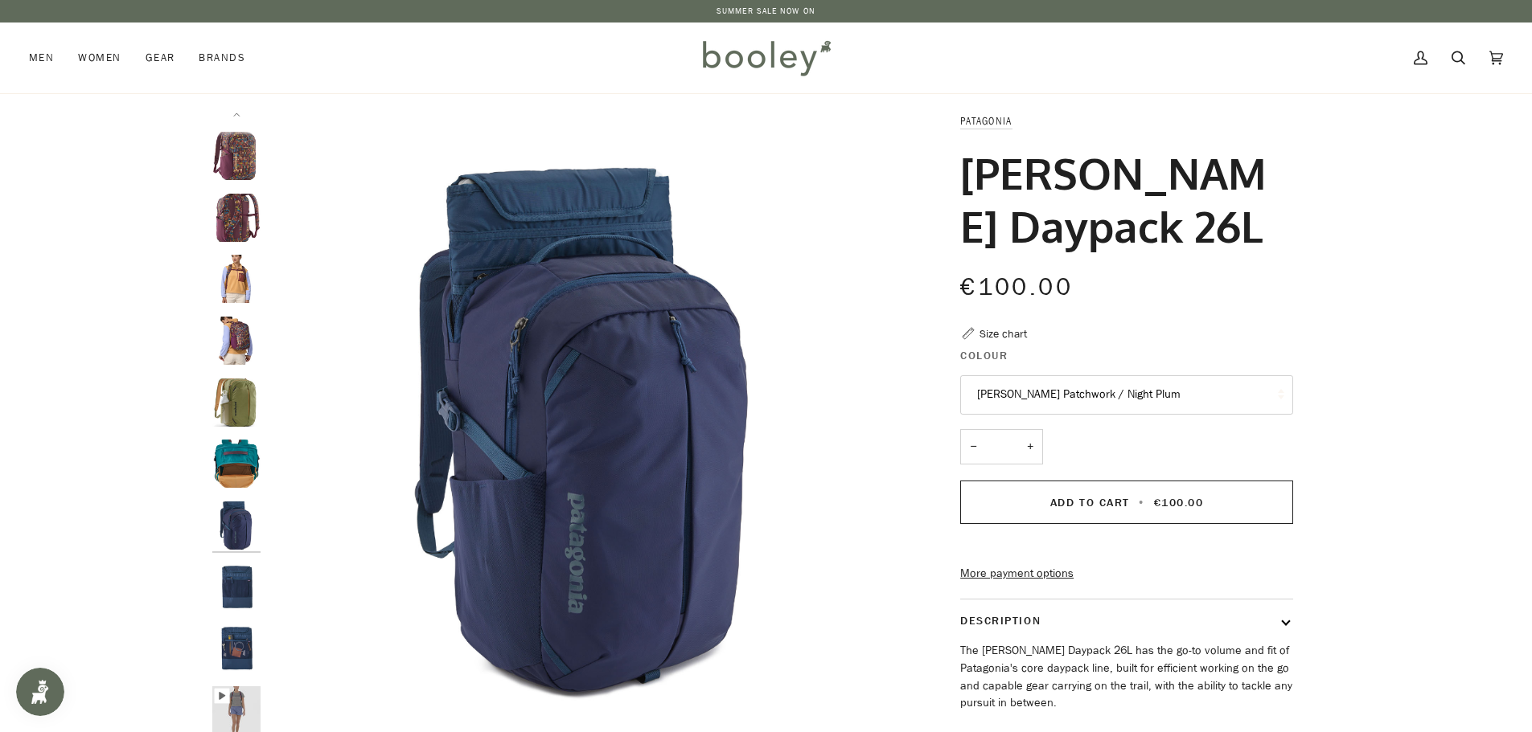
click at [235, 601] on img "Patagonia Refugio Daypack 26L - Booley Galway" at bounding box center [236, 588] width 48 height 48
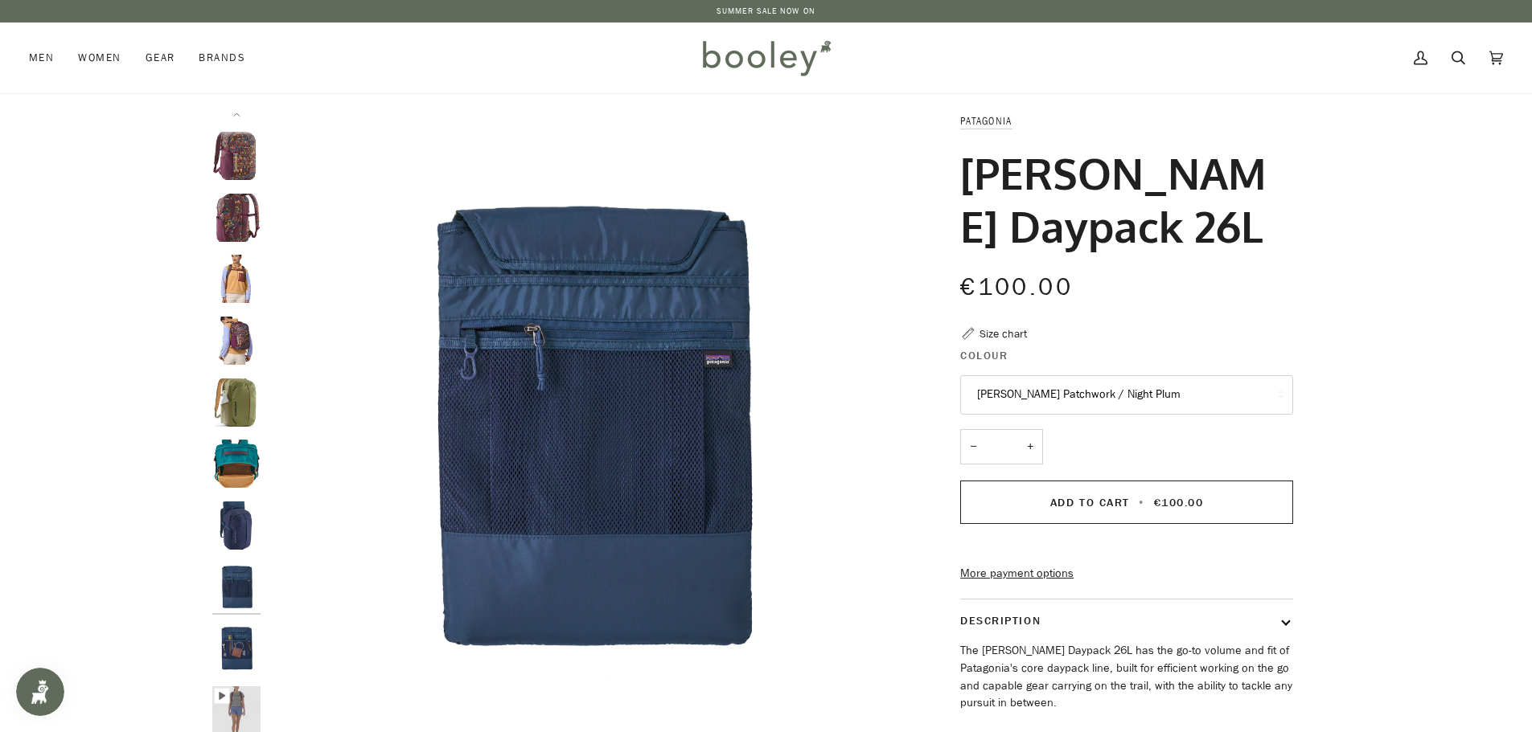
click at [232, 531] on img "Patagonia Refugio Daypack 26L - Booley Galway" at bounding box center [236, 526] width 48 height 48
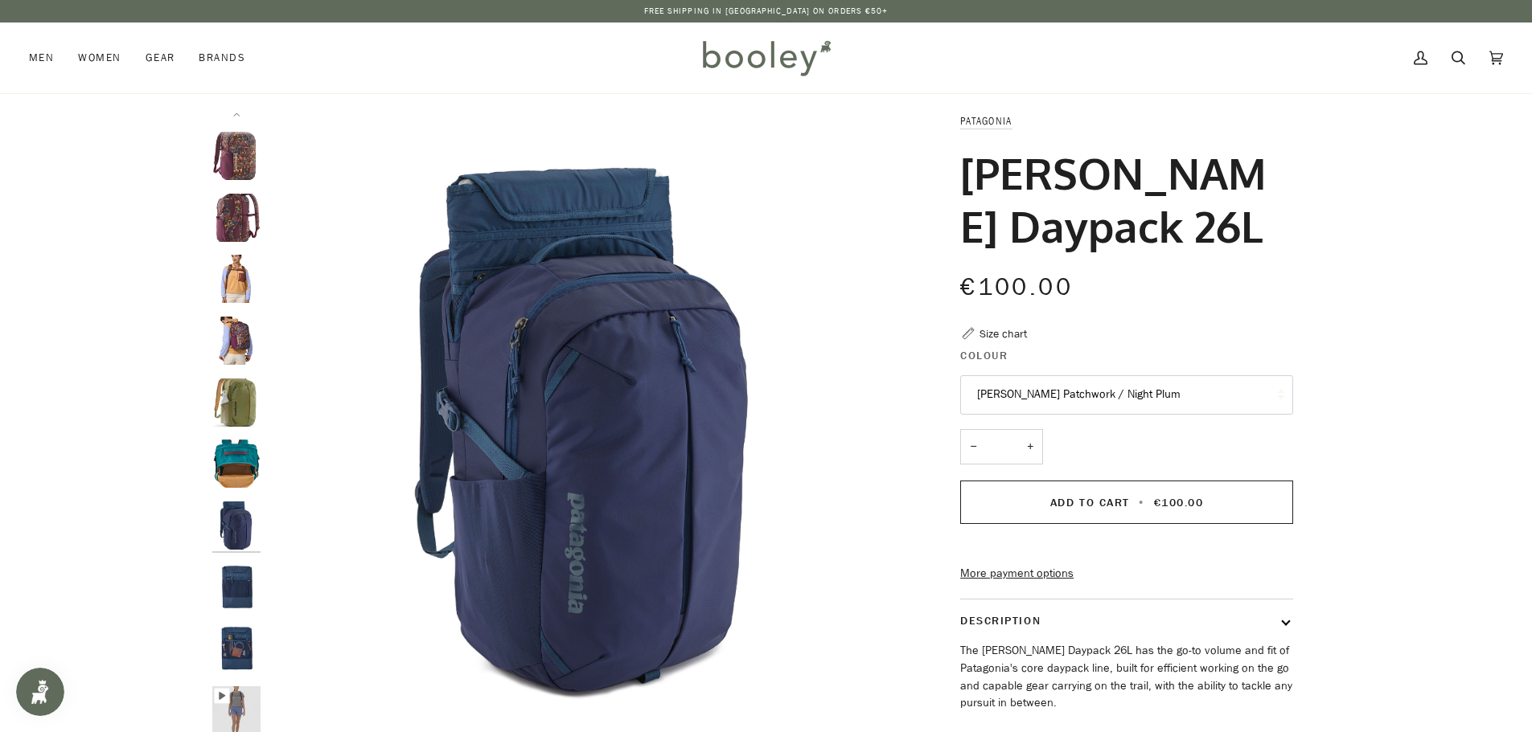
click at [251, 593] on img "Patagonia Refugio Daypack 26L - Booley Galway" at bounding box center [236, 588] width 48 height 48
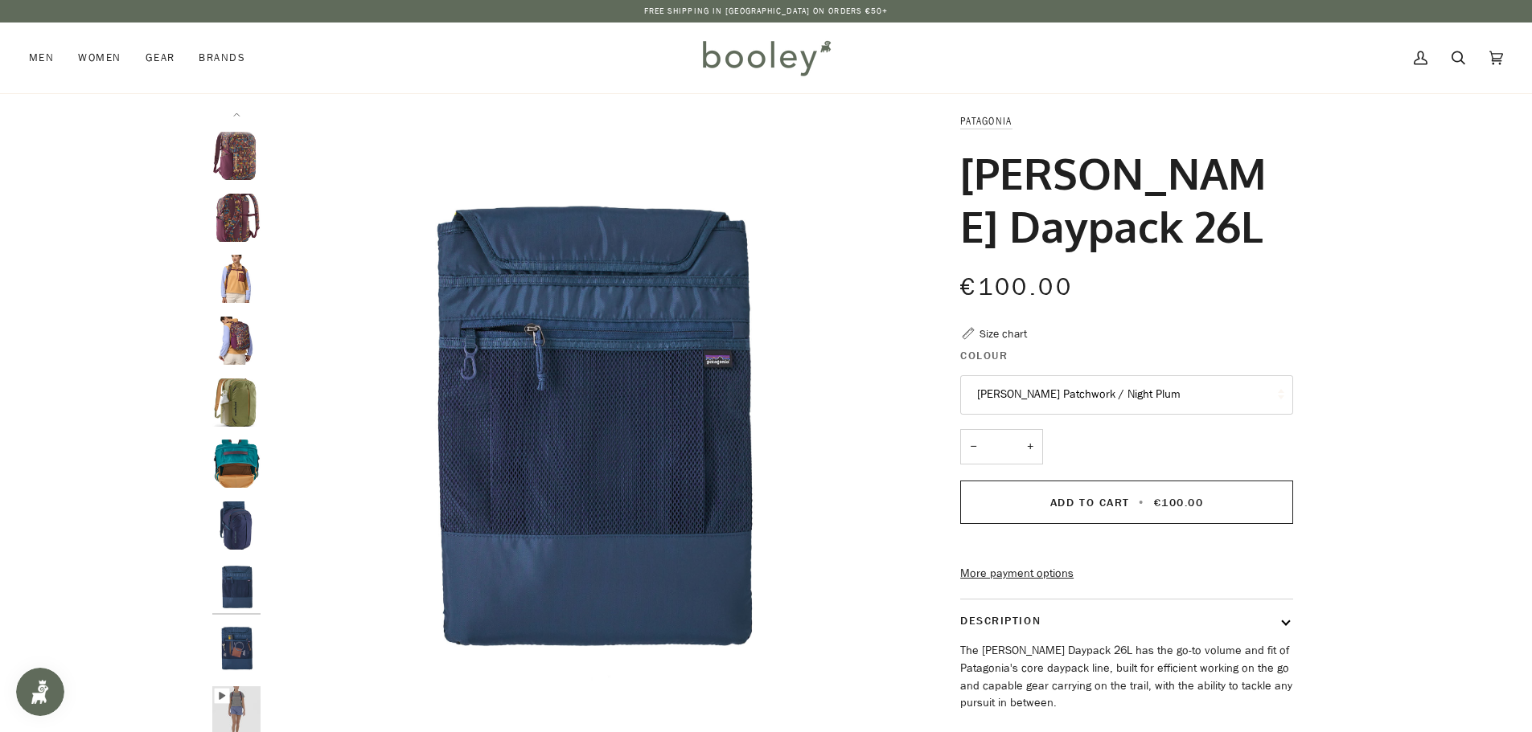
click at [244, 646] on img "Patagonia Refugio Daypack 26L - Booley Galway" at bounding box center [236, 649] width 48 height 48
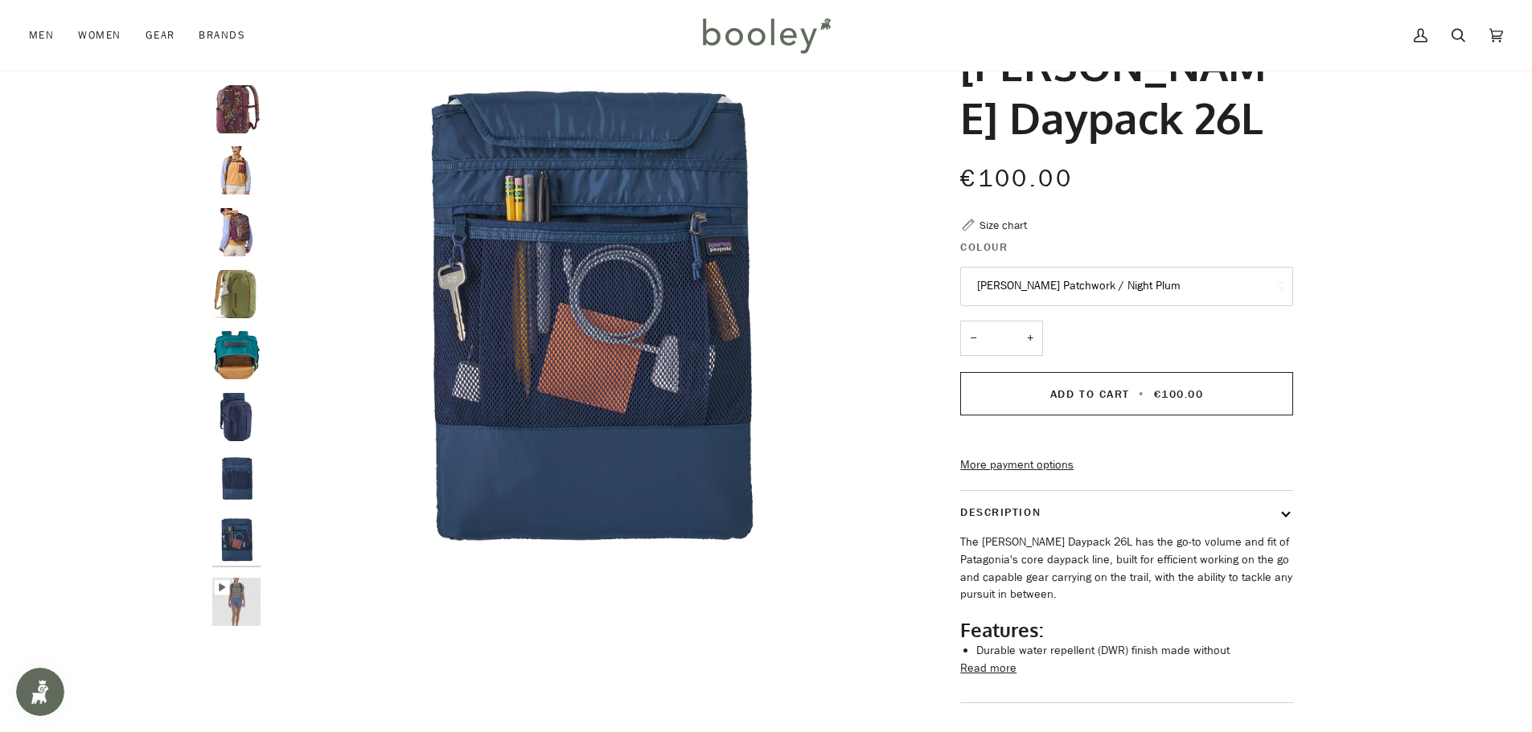
scroll to position [161, 0]
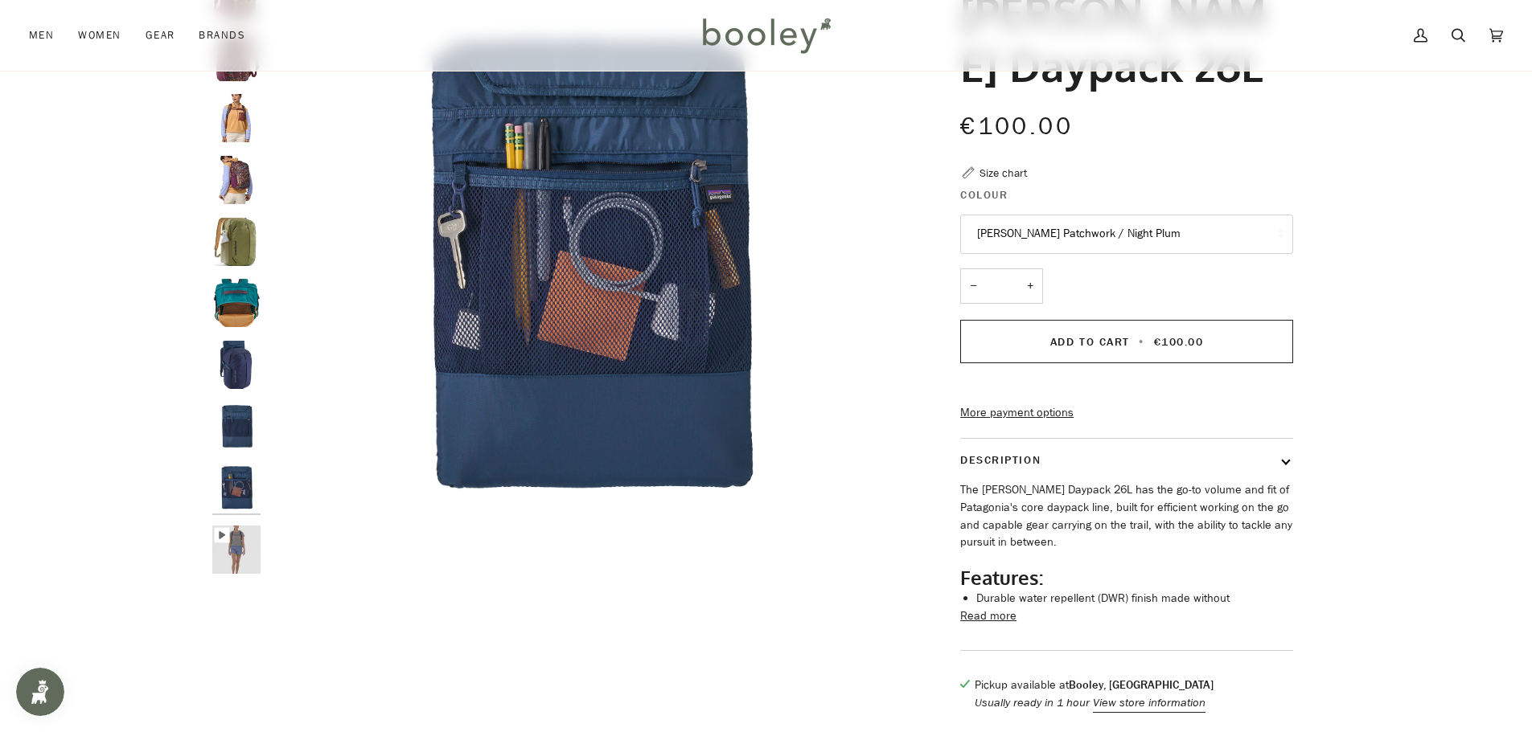
click at [239, 540] on img "Patagonia Refugio Daypack 26L - Booley Galway" at bounding box center [236, 550] width 48 height 48
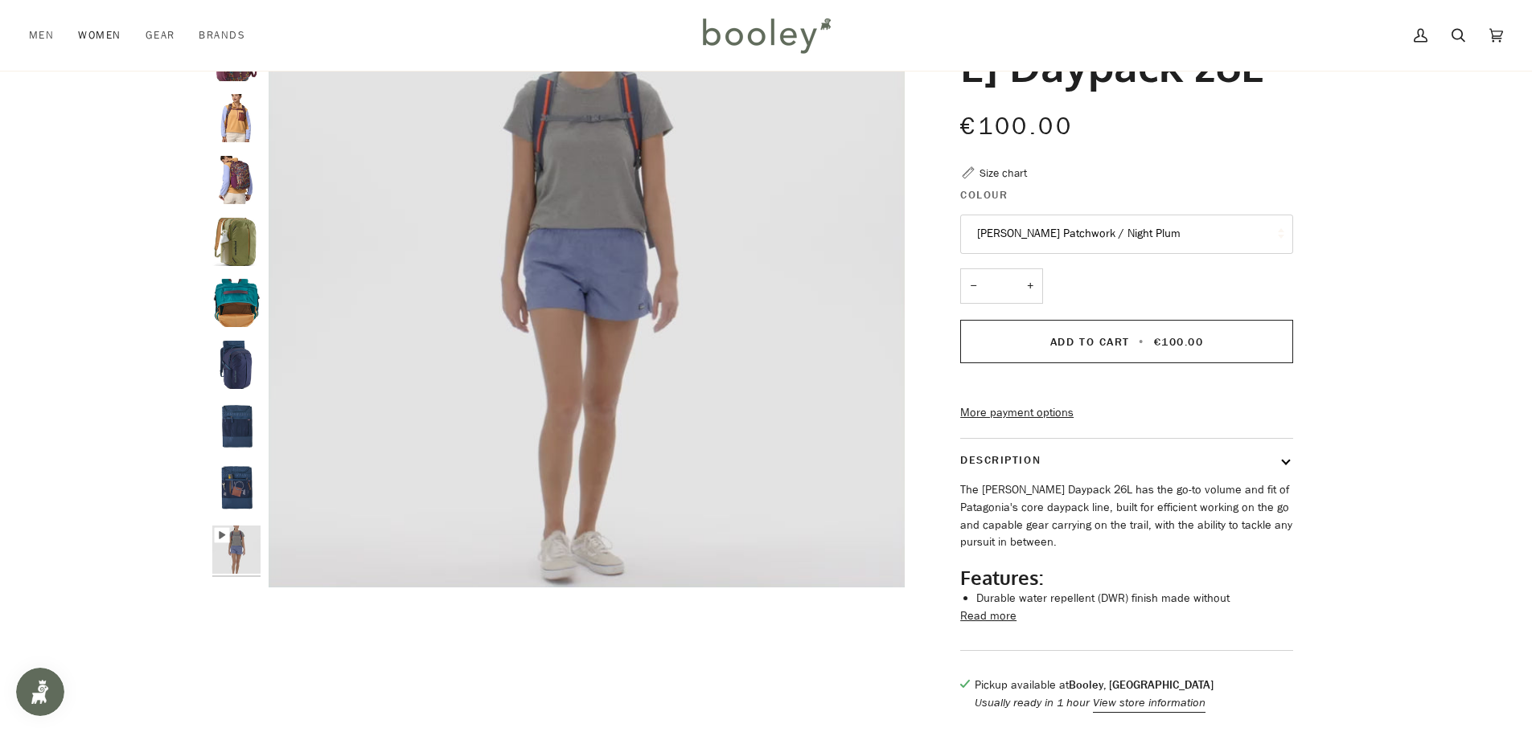
type input "***"
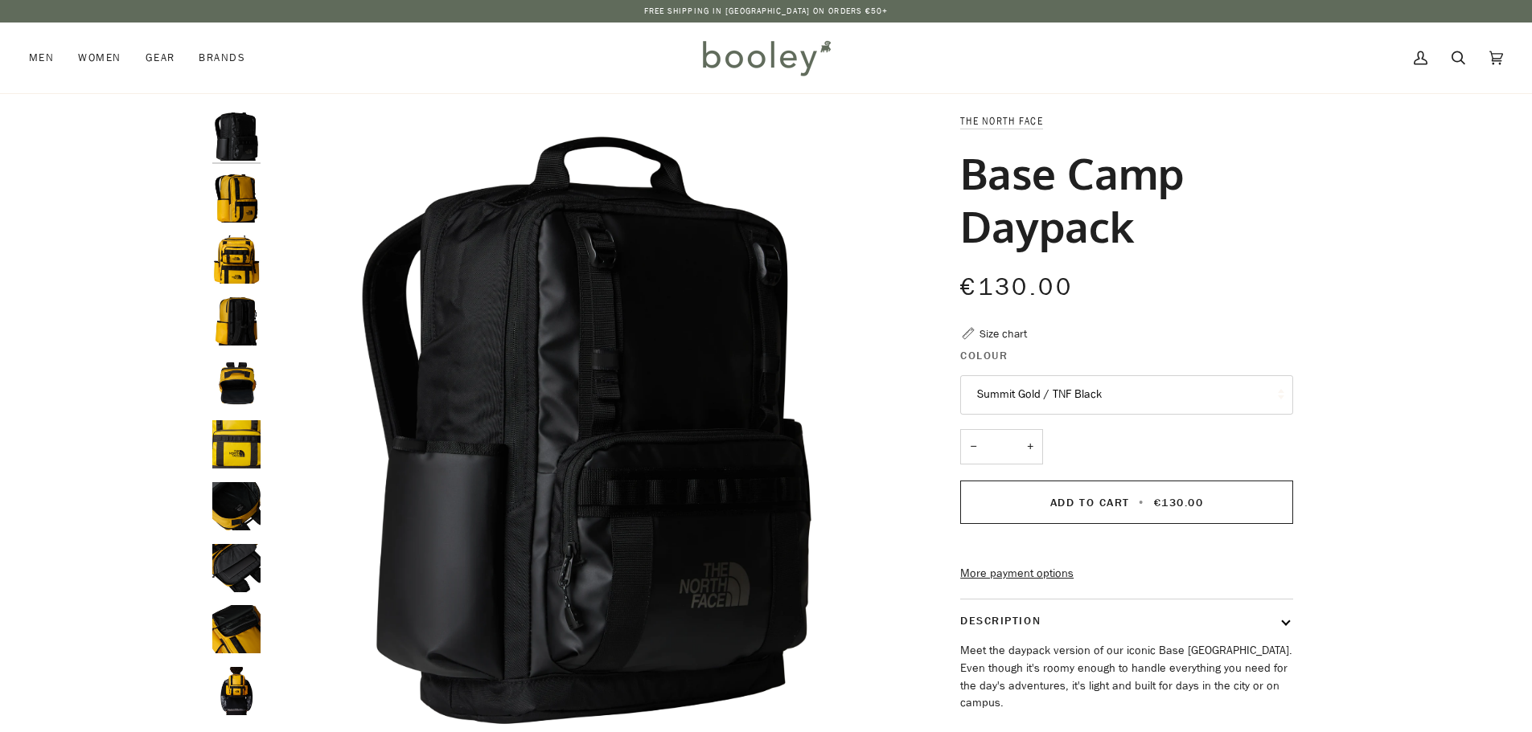
click at [234, 201] on img "The North Face Base Camp Daypack Summit Gold / TNF Black - Booley Galway" at bounding box center [236, 198] width 48 height 48
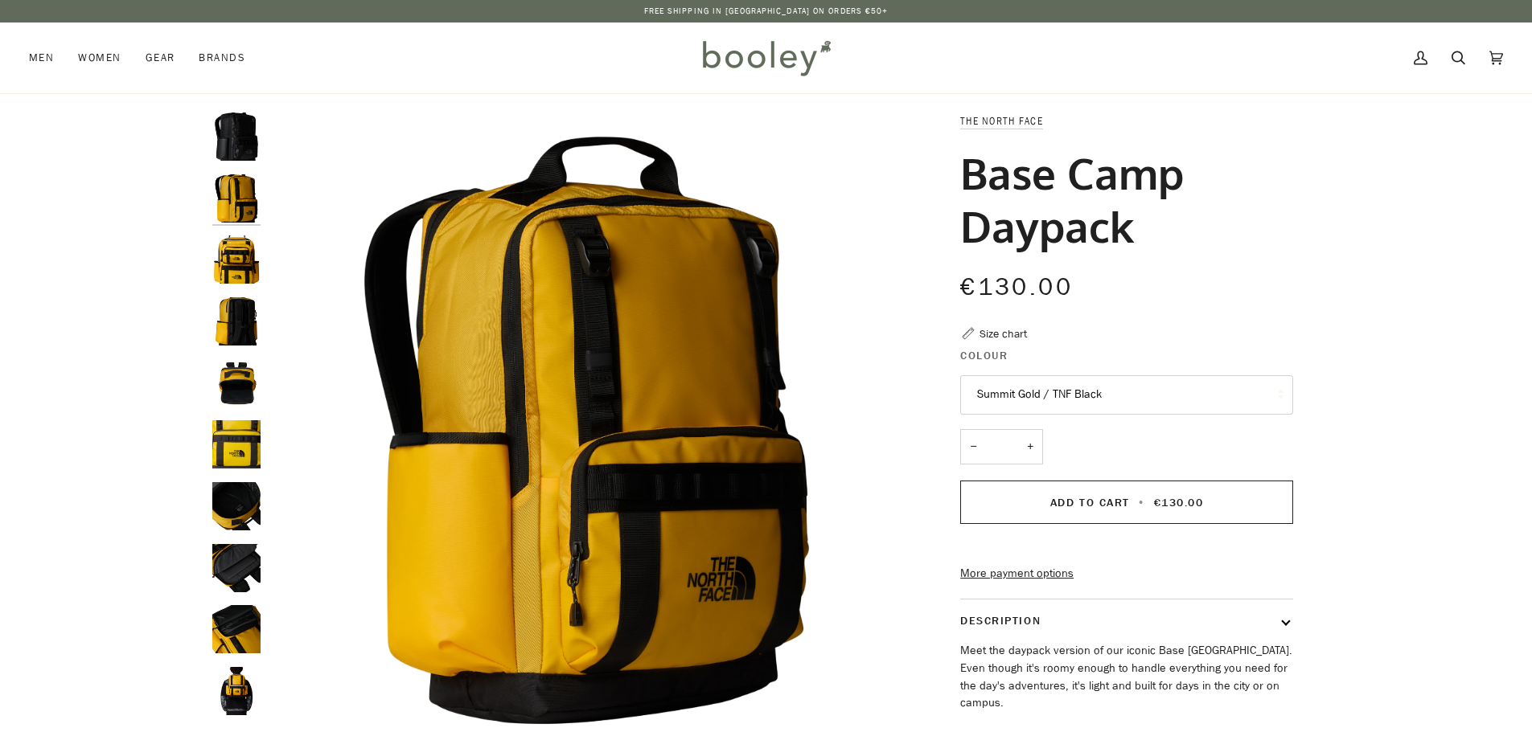
click at [223, 257] on img "The North Face Base Camp Daypack Summit Gold / TNF Black - Booley Galway" at bounding box center [236, 260] width 48 height 48
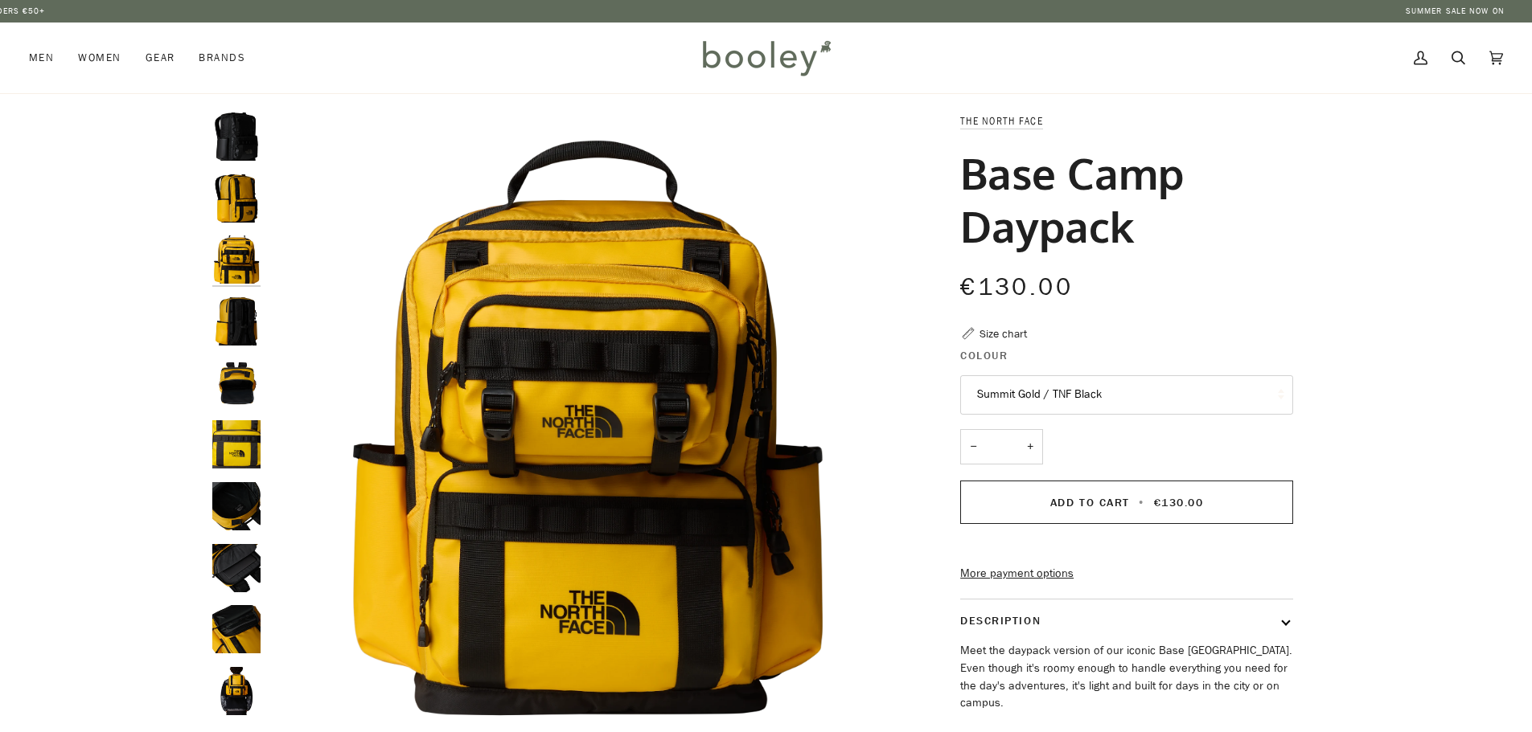
click at [223, 336] on img "The North Face Base Camp Daypack Summit Gold / TNF Black - Booley Galway" at bounding box center [236, 321] width 48 height 48
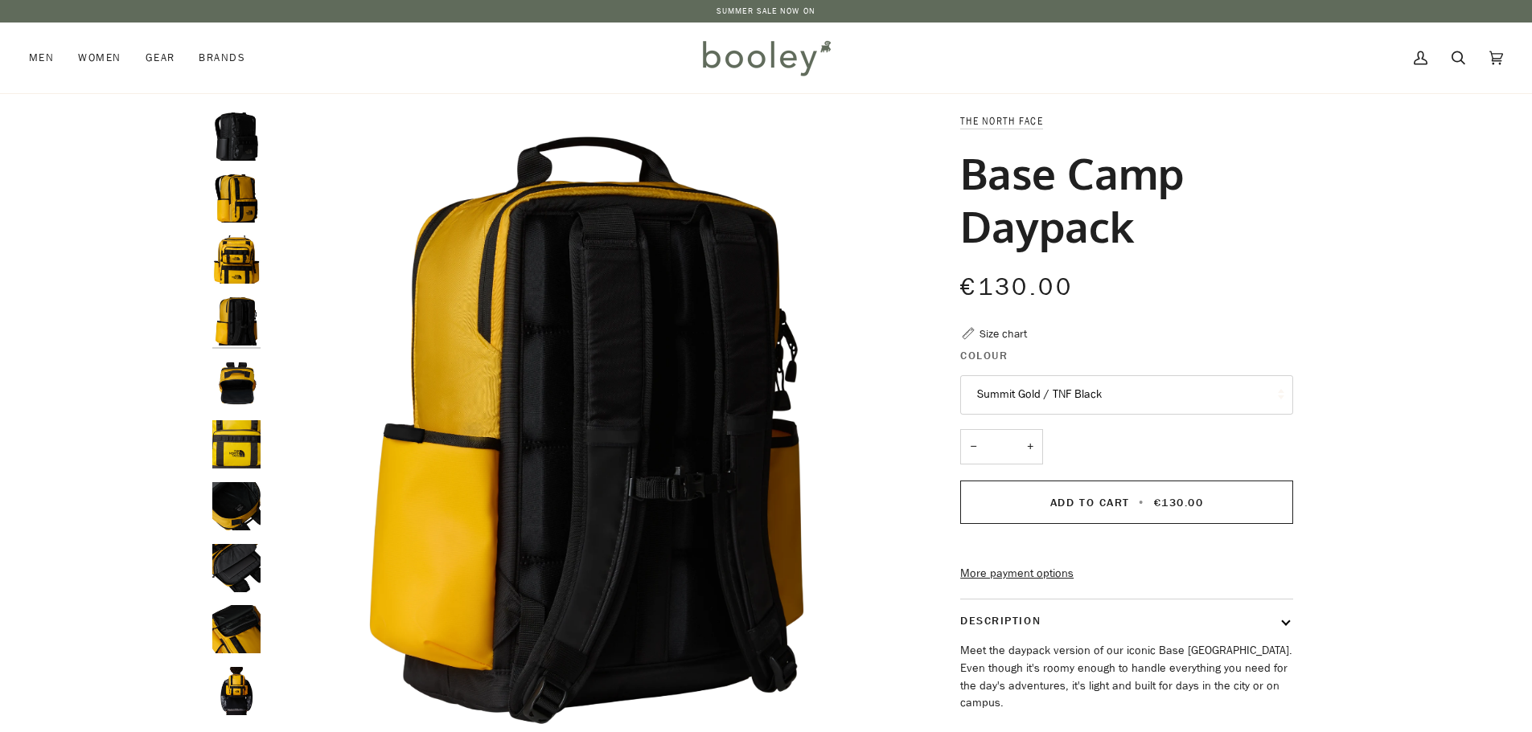
click at [232, 371] on img "The North Face Base Camp Daypack Summit Gold / TNF Black - Booley Galway" at bounding box center [236, 383] width 48 height 48
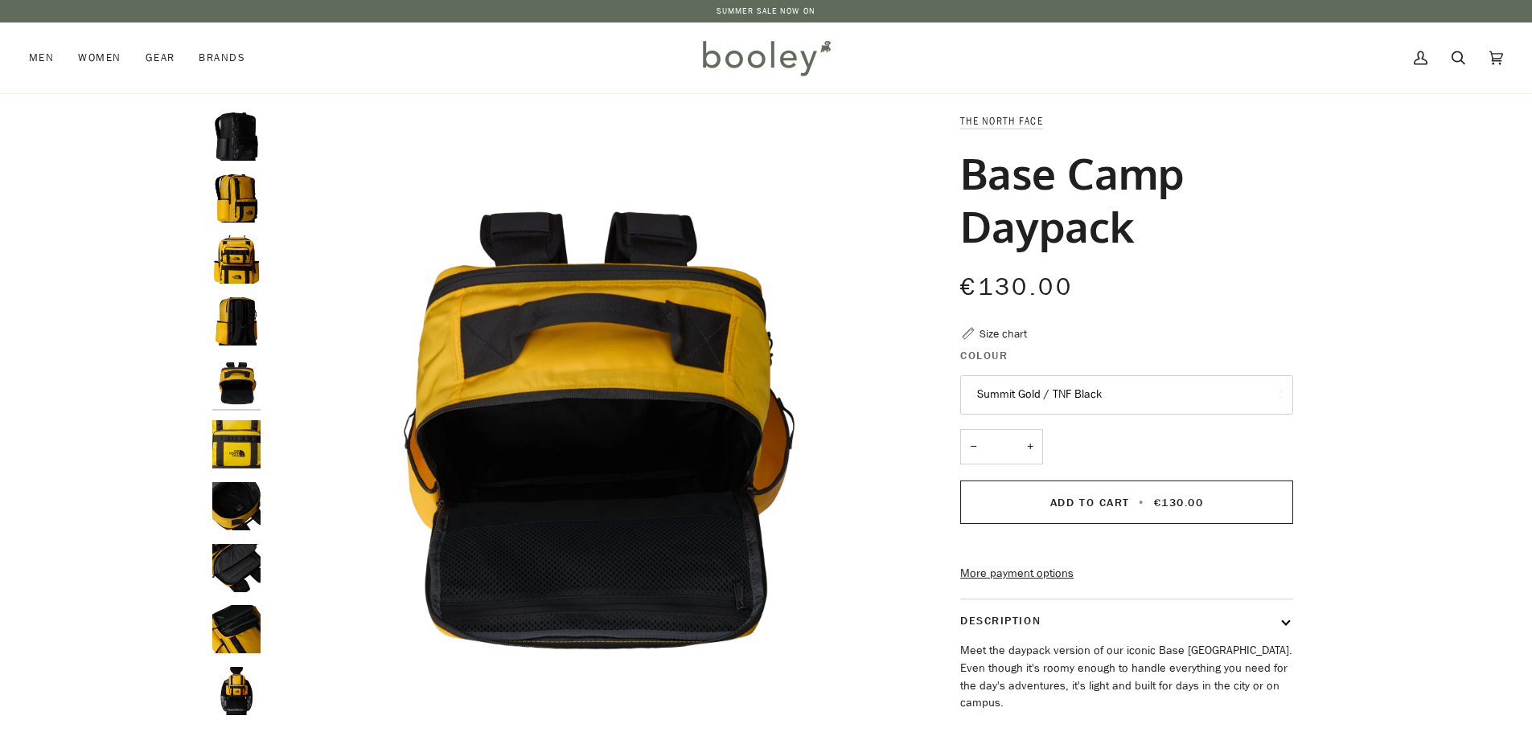
click at [244, 488] on img "The North Face Base Camp Daypack Summit Gold / TNF Black - Booley Galway" at bounding box center [236, 506] width 48 height 48
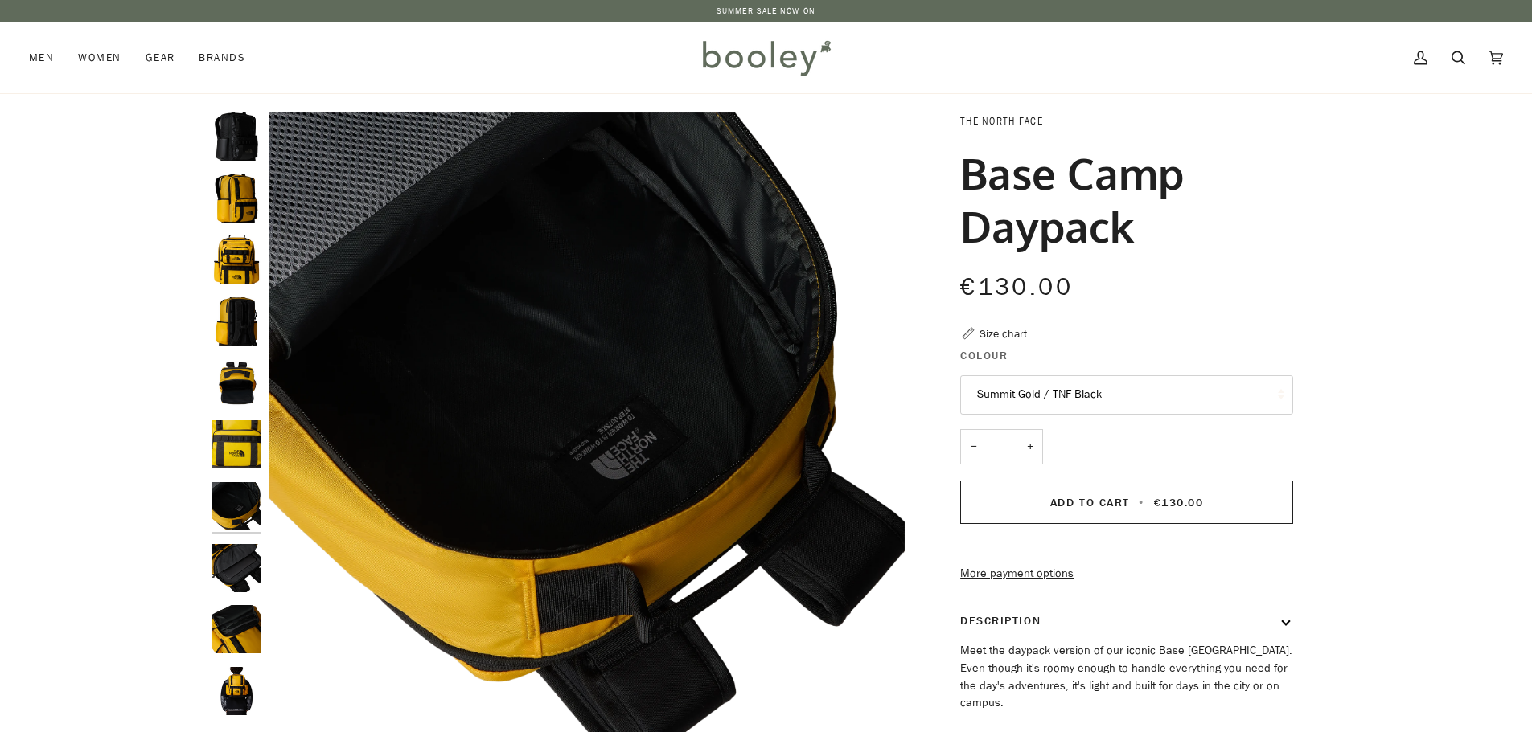
click at [243, 544] on img "The North Face Base Camp Daypack Summit Gold / TNF Black - Booley Galway" at bounding box center [236, 568] width 48 height 48
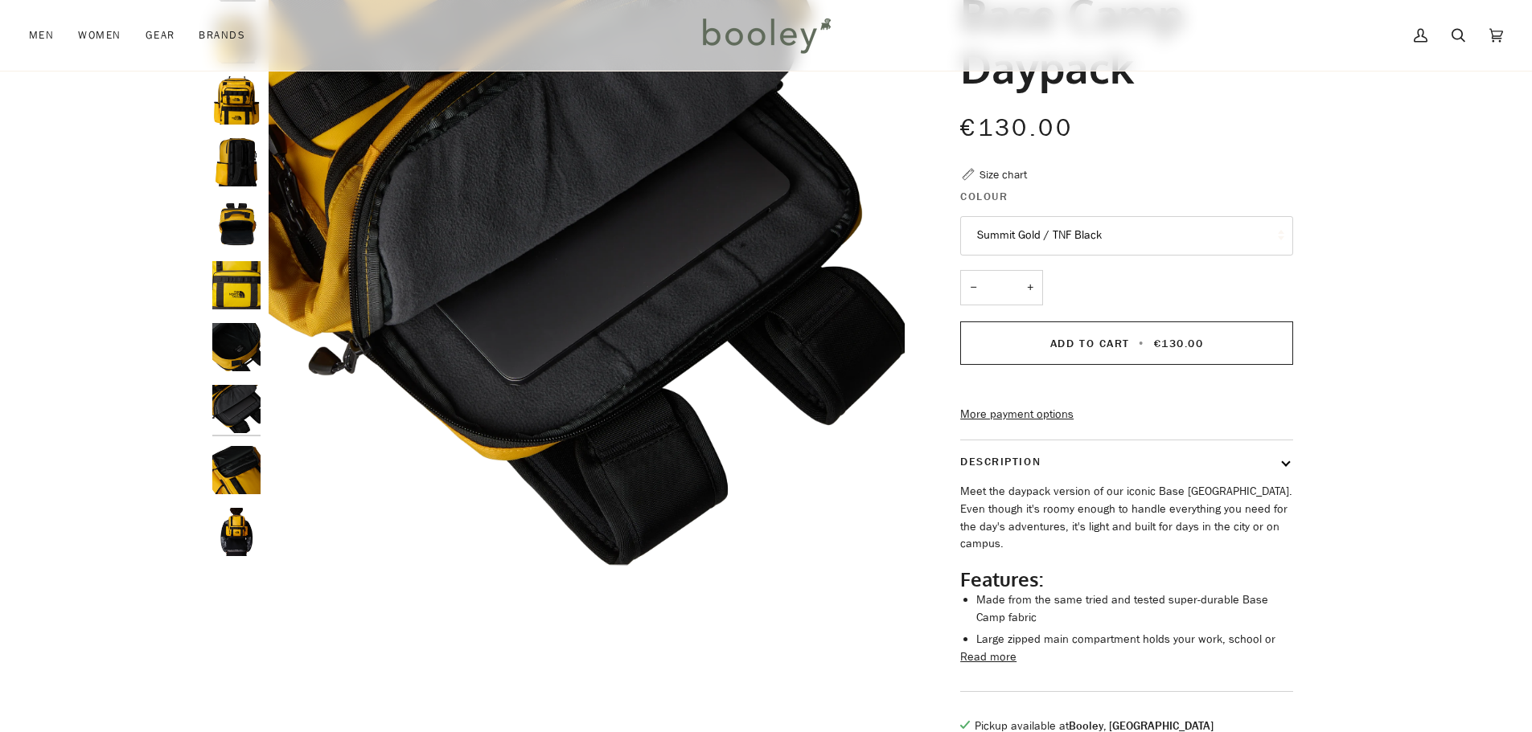
scroll to position [161, 0]
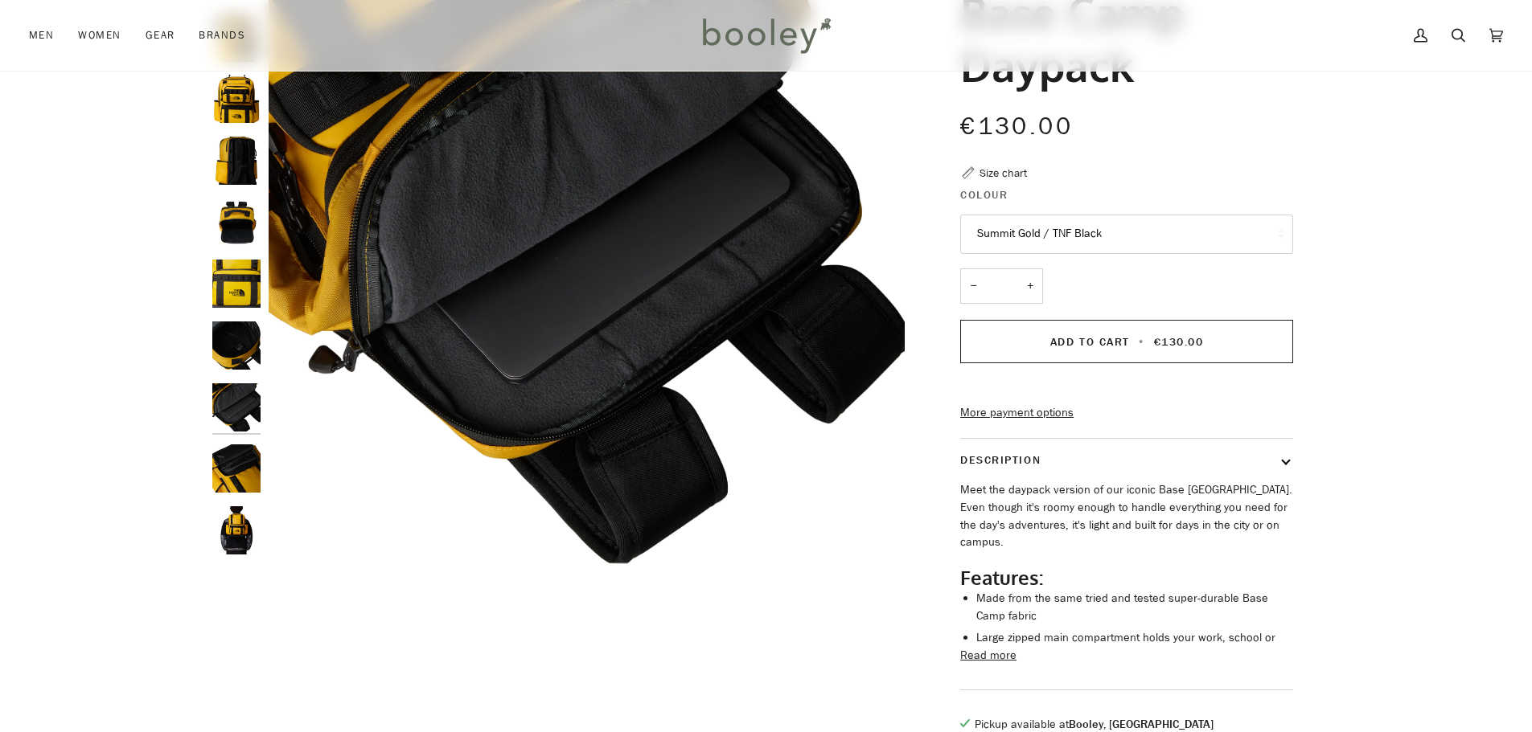
click at [244, 522] on img "The North Face Base Camp Daypack Summit Gold / TNF Black - Booley Galway" at bounding box center [236, 531] width 48 height 48
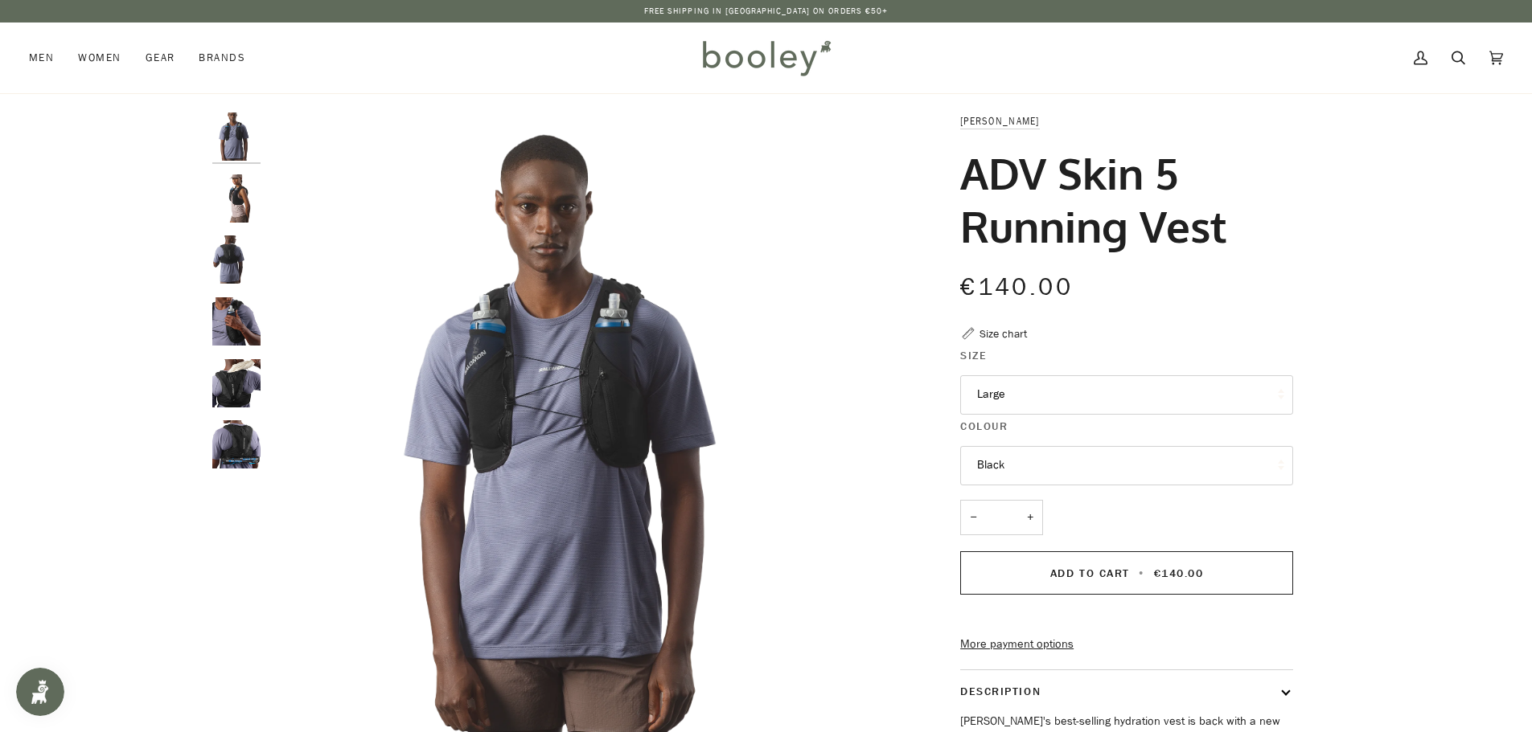
click at [258, 201] on img "ADV Skin 5 Running Vest" at bounding box center [236, 198] width 48 height 48
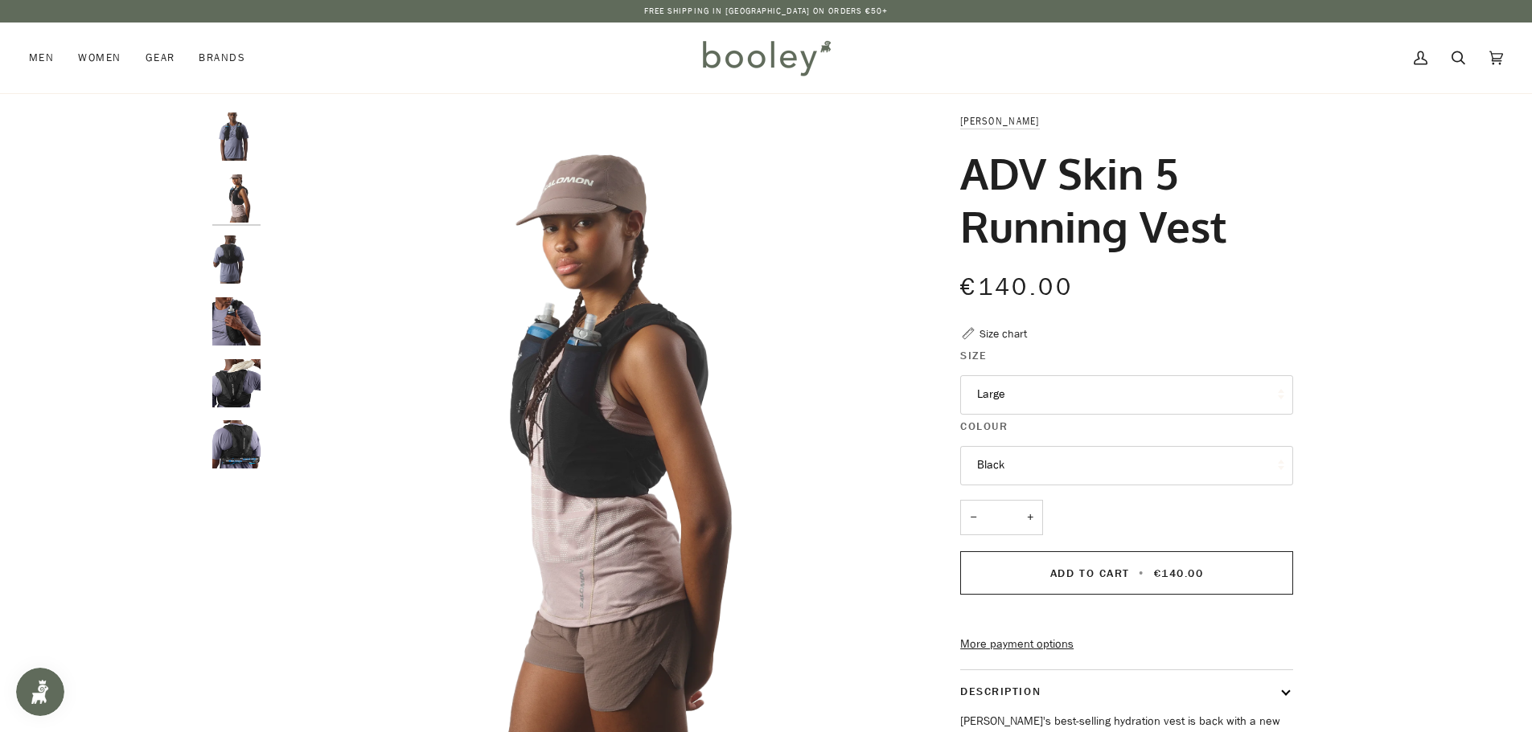
click at [230, 310] on img "ADV Skin 5 Running Vest" at bounding box center [236, 321] width 48 height 48
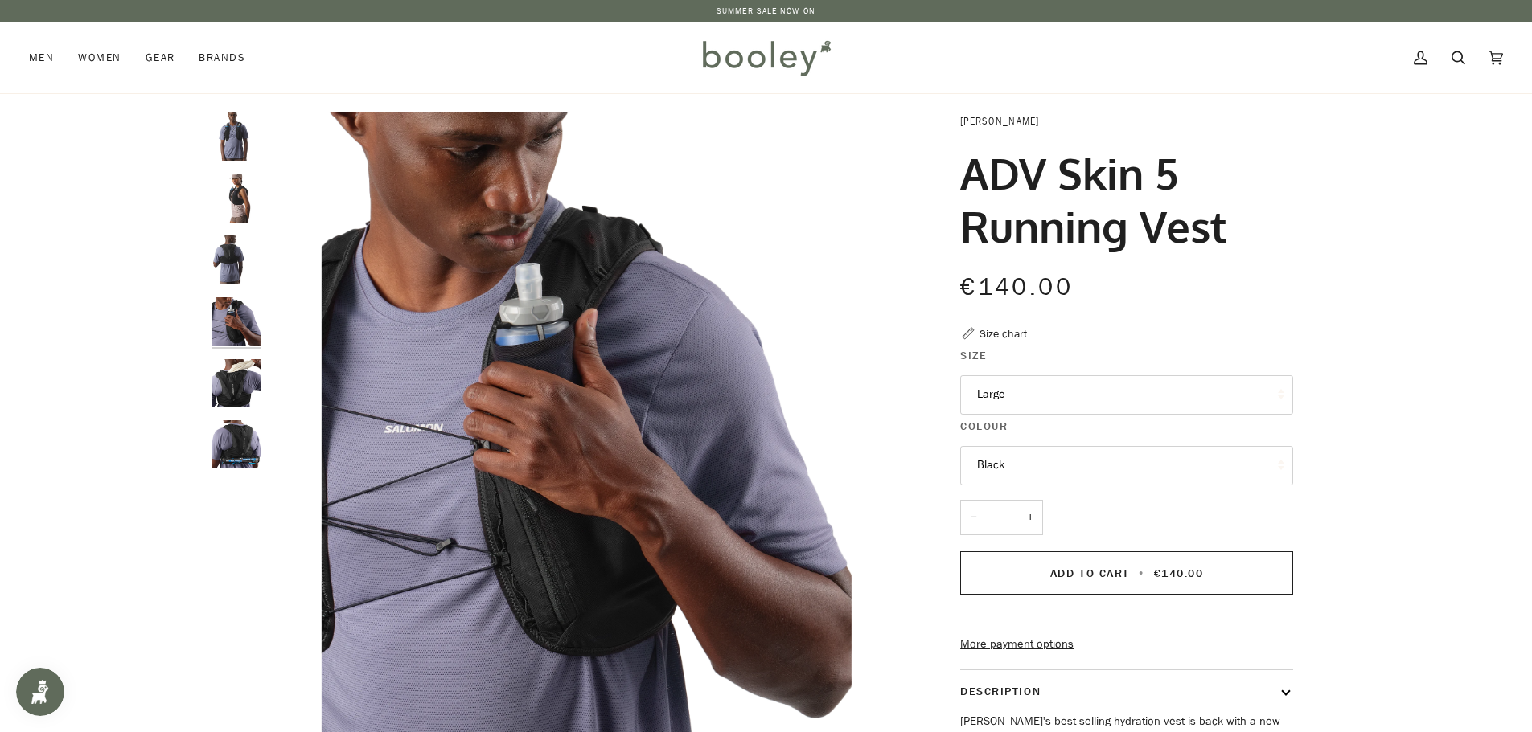
click at [231, 380] on img "ADV Skin 5 Running Vest" at bounding box center [236, 383] width 48 height 48
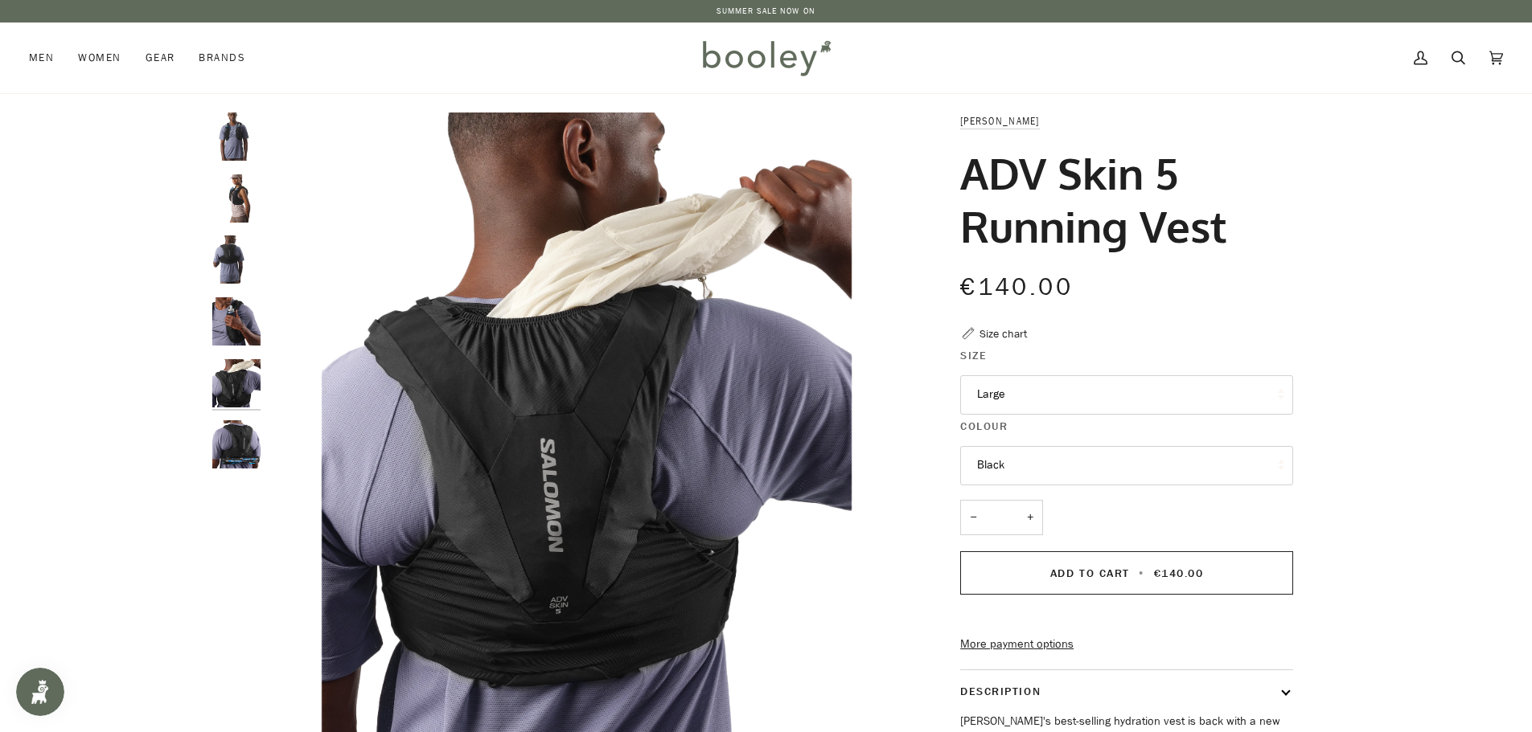
click at [233, 444] on img "ADV Skin 5 Running Vest" at bounding box center [236, 445] width 48 height 48
